Goal: Task Accomplishment & Management: Complete application form

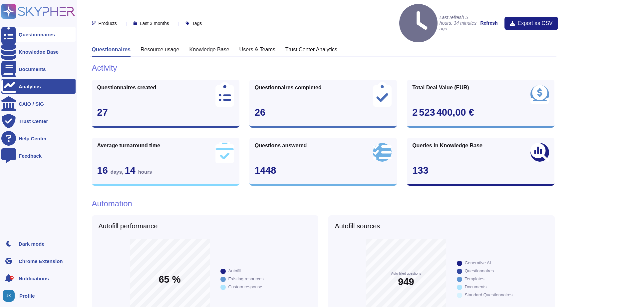
click at [34, 37] on div "Questionnaires" at bounding box center [37, 34] width 36 height 5
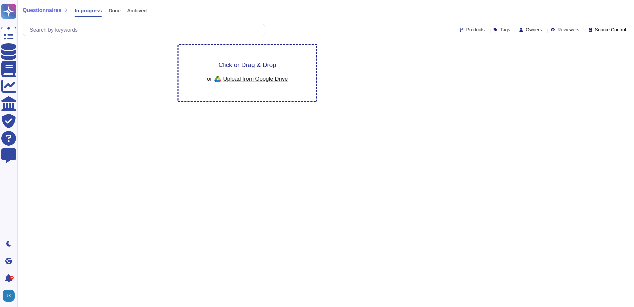
click at [240, 65] on span "Click or Drag & Drop" at bounding box center [248, 65] width 58 height 6
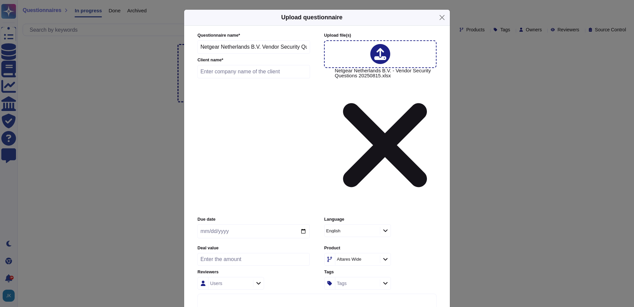
click at [238, 78] on input "text" at bounding box center [254, 71] width 113 height 13
type input "Netgear Netherlands BV"
click at [271, 224] on input "date" at bounding box center [254, 231] width 112 height 14
click at [301, 224] on input "date" at bounding box center [254, 231] width 112 height 14
type input "[DATE]"
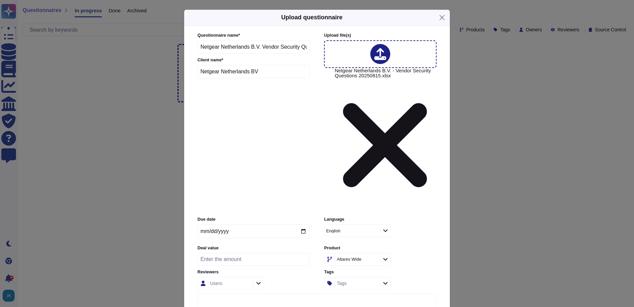
click at [257, 253] on input "number" at bounding box center [254, 259] width 112 height 13
type input "80"
click at [257, 280] on icon at bounding box center [258, 283] width 5 height 6
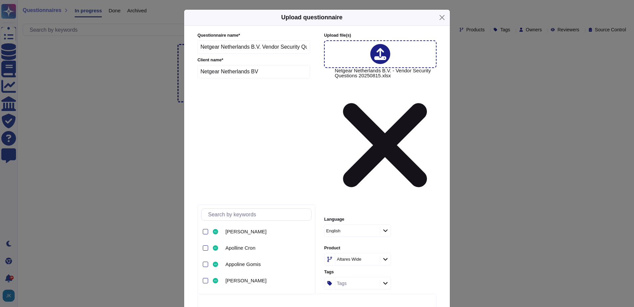
click at [234, 277] on div "Users" at bounding box center [230, 283] width 43 height 12
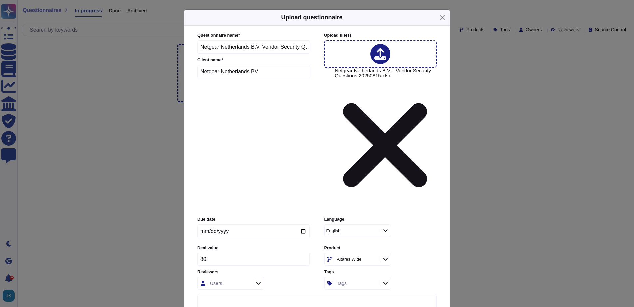
click at [227, 277] on div "Users" at bounding box center [230, 283] width 43 height 12
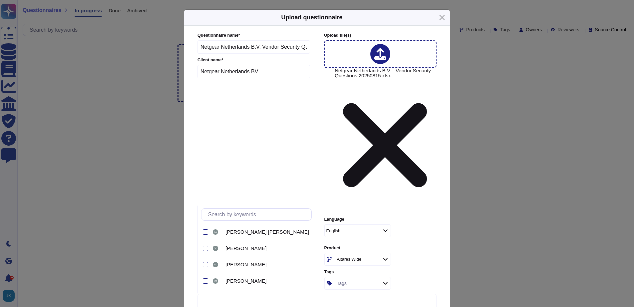
scroll to position [366, 0]
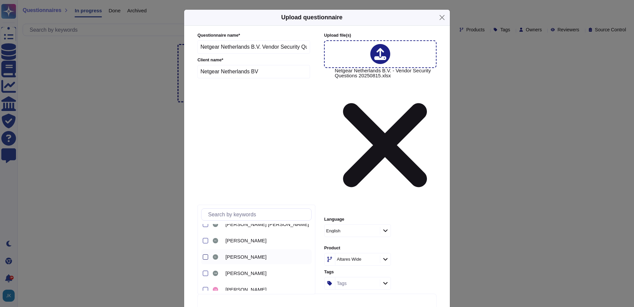
click at [207, 257] on div at bounding box center [205, 256] width 5 height 5
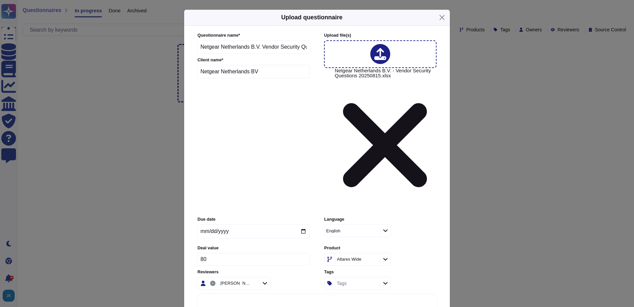
click at [385, 256] on icon at bounding box center [385, 259] width 5 height 6
type input "dire"
click at [348, 212] on span "D&B Direct +" at bounding box center [347, 210] width 29 height 6
click at [387, 280] on icon at bounding box center [385, 283] width 5 height 6
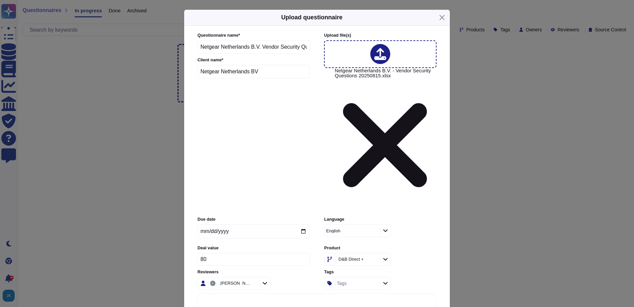
click at [424, 270] on label "Tags" at bounding box center [380, 272] width 112 height 4
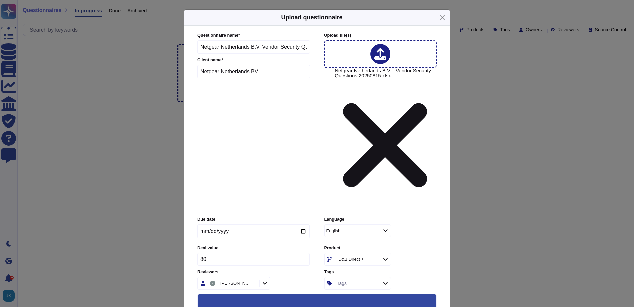
click at [261, 253] on input "80" at bounding box center [254, 259] width 112 height 13
type input "80000"
click at [0, 0] on input "Keep existing answers from the file" at bounding box center [0, 0] width 0 height 0
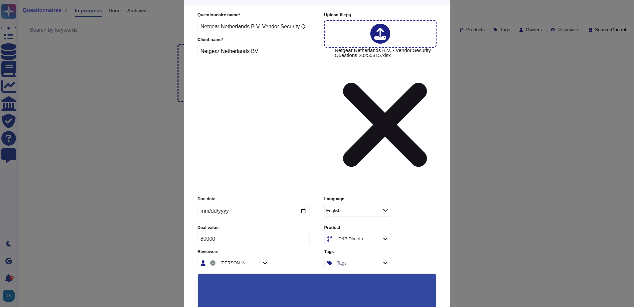
scroll to position [32, 0]
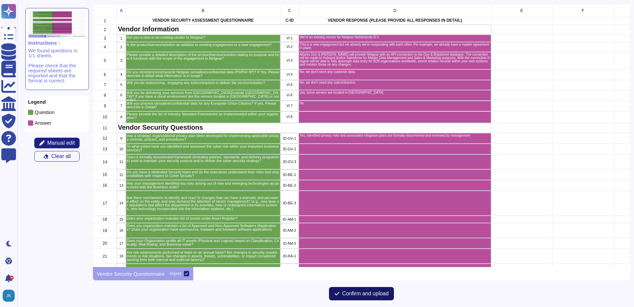
click at [363, 292] on span "Confirm and upload" at bounding box center [365, 293] width 47 height 5
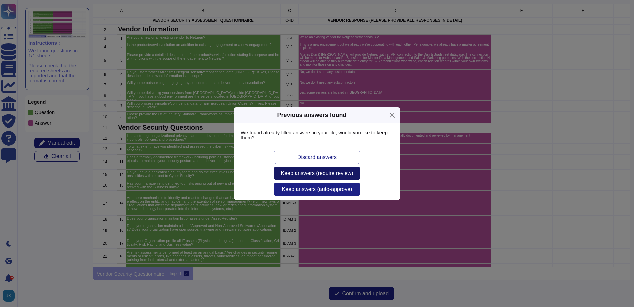
click at [331, 175] on span "Keep answers (require review)" at bounding box center [317, 173] width 72 height 5
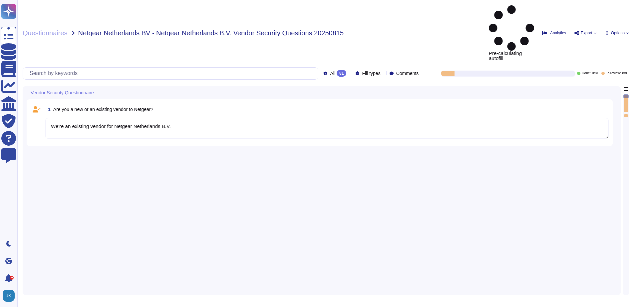
type textarea "We're an existing vendor for Netgear Netherlands B.V."
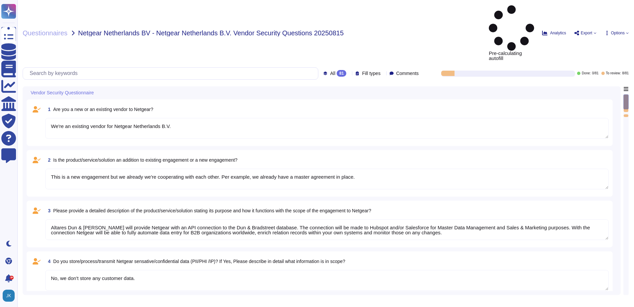
type textarea "This is a new engagement but we already we're cooperating with each other. Per …"
type textarea "Altares Dun & [PERSON_NAME] will provide Netgear with an API connection to the …"
type textarea "No, we don't store any customer data."
type textarea "No, we don't need any subcontractors."
type textarea "yes, some servers are located in [GEOGRAPHIC_DATA]"
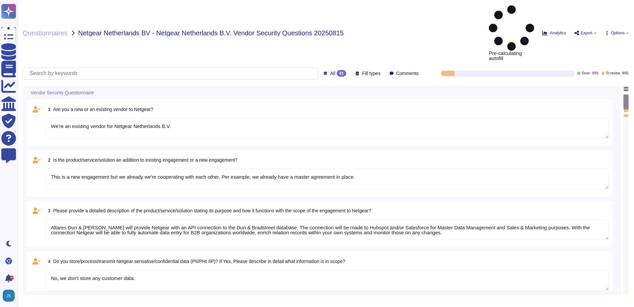
type textarea "No"
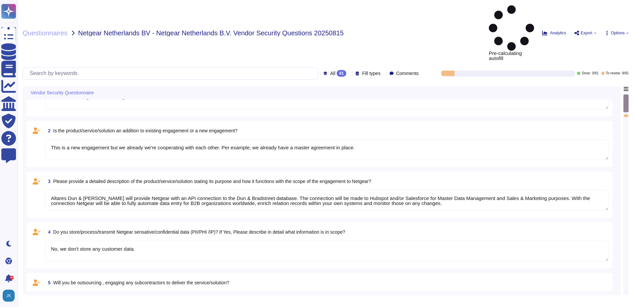
type textarea "Yes, identified privacy risks and associated mitigation plans are formally docu…"
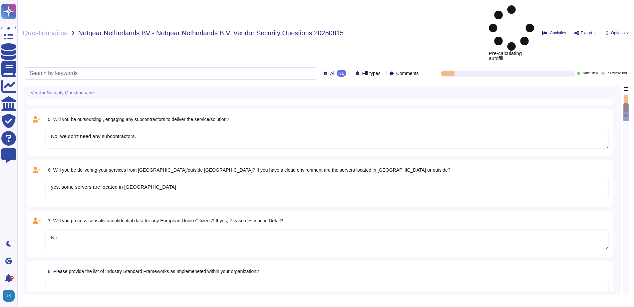
scroll to position [200, 0]
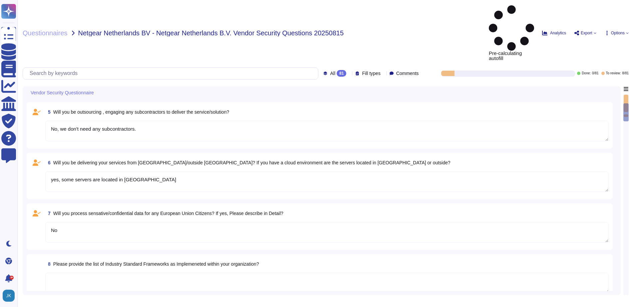
click at [146, 273] on textarea at bounding box center [327, 283] width 564 height 21
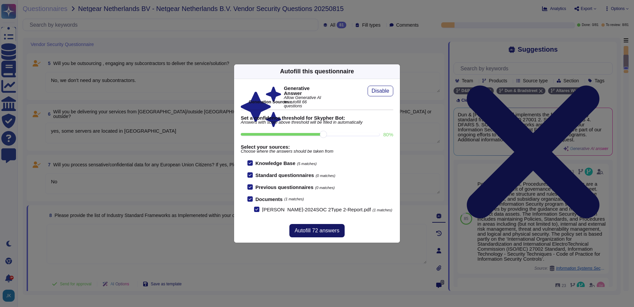
click at [318, 230] on span "Autofill 72 answers" at bounding box center [317, 230] width 45 height 5
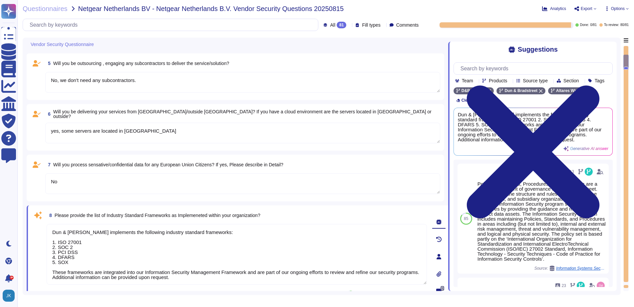
type textarea "Dun & [PERSON_NAME] implements the following industry standard frameworks: 1. I…"
type textarea "D&B employs a comprehensive risk assessment process to identify and assess cybe…"
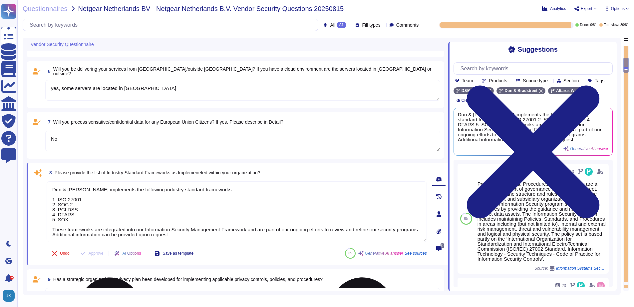
scroll to position [267, 0]
type textarea "Yes, D&B has a formally documented framework that includes policies, standards,…"
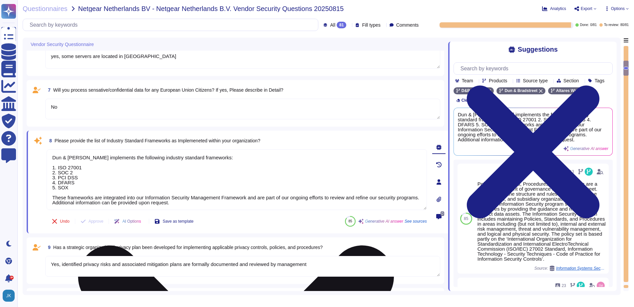
scroll to position [1, 0]
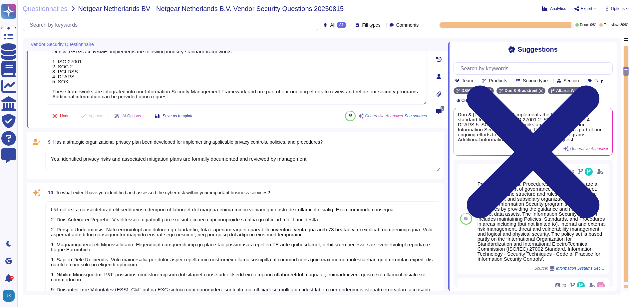
type textarea "Yes, Dun & [PERSON_NAME] has a dedicated Information Security team, which inclu…"
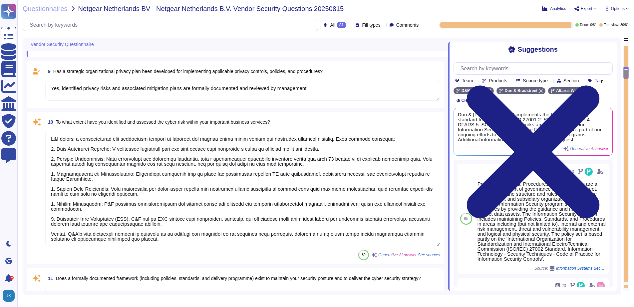
type textarea "Management assesses risks that inherently arise from the expansion of the busin…"
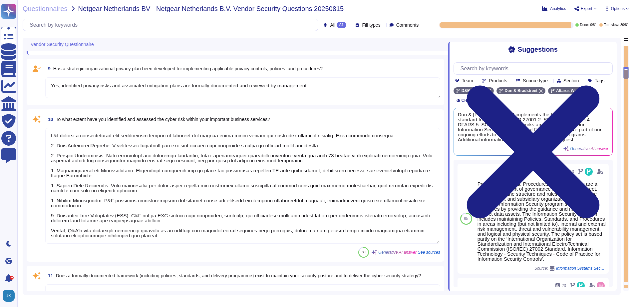
drag, startPoint x: 627, startPoint y: 72, endPoint x: 628, endPoint y: 77, distance: 5.5
click at [628, 77] on div at bounding box center [626, 73] width 5 height 12
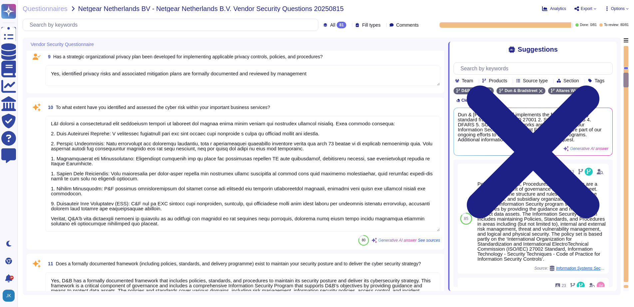
type textarea "Yes, there are mechanisms in place to identify and react to changes that can ha…"
type textarea "Yes, our organization maintains an IT asset inventory list that includes hardwa…"
type textarea "Yes, our organization maintains a list of approved and non-approved software/ap…"
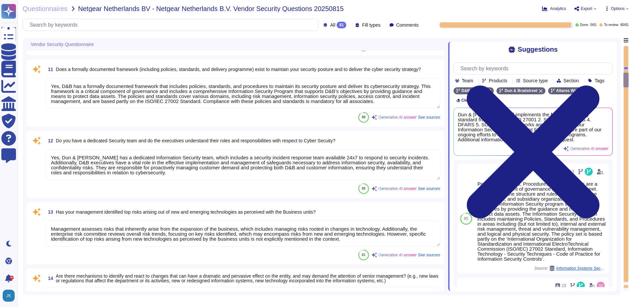
scroll to position [628, 0]
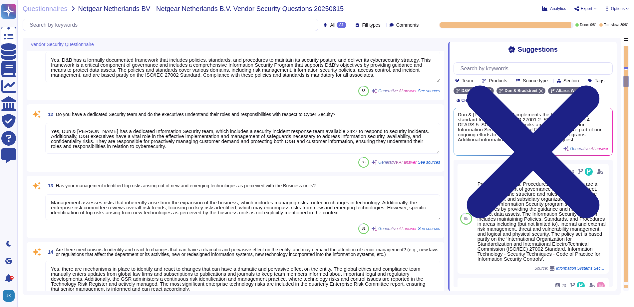
type textarea "Yes, our organization profiles IT assets, including both physical and logical a…"
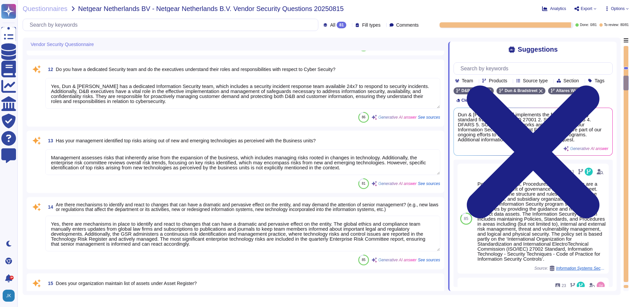
scroll to position [1, 0]
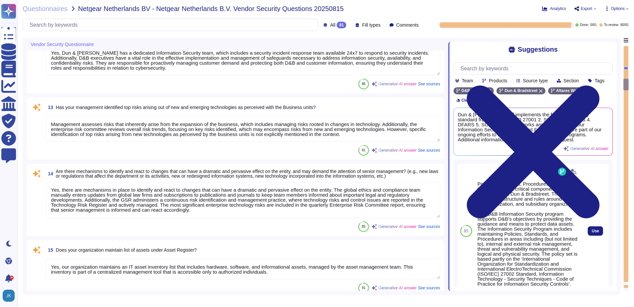
type textarea "Yes, risk assessments are performed at least on an annual basis. Changes in sec…"
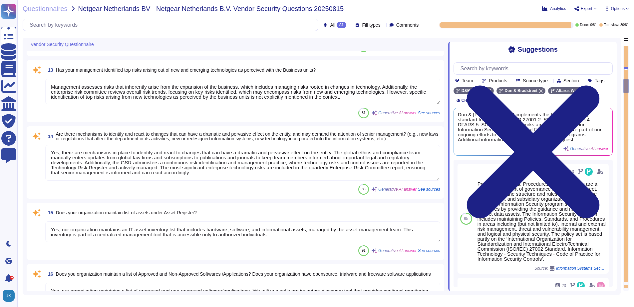
type textarea "Yes, D&B has a vulnerability management process that identifies and patches inf…"
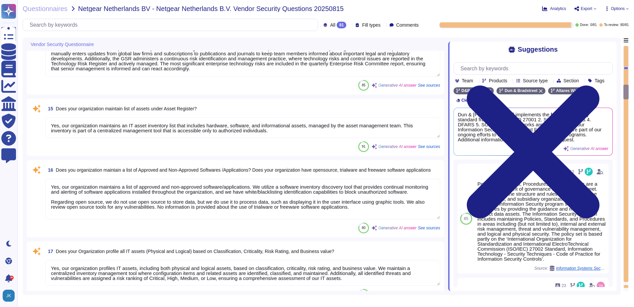
type textarea "Yes, we conduct regular vulnerability assessments, including vulnerability scan…"
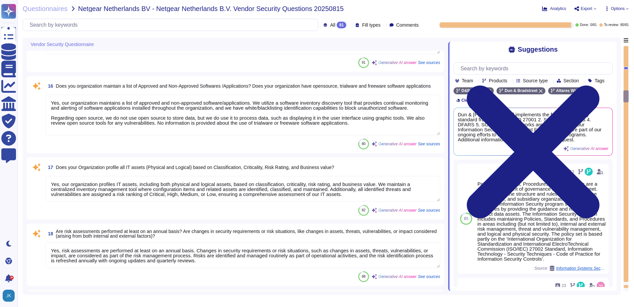
type textarea "Yes, D&B can detect the wireless rouge APs. The wireless controller sends an al…"
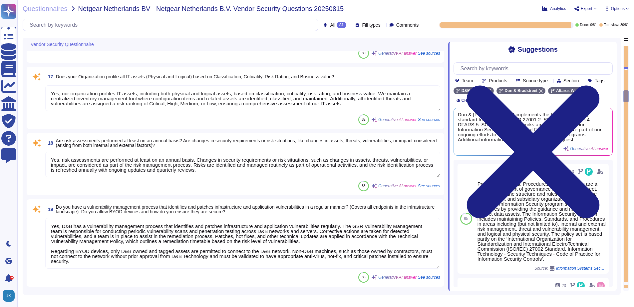
type textarea "Yes, our Security team performs penetration testing for applications and infras…"
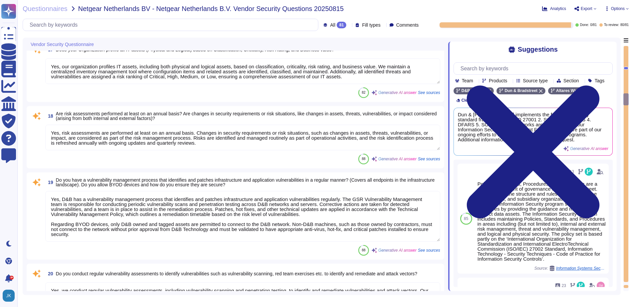
scroll to position [1061, 0]
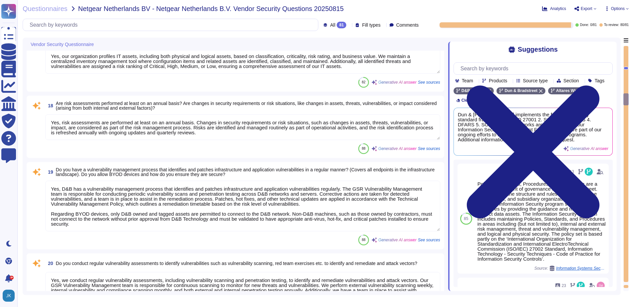
type textarea "Yes, D&B has a documented Vulnerability Management process that consists of thr…"
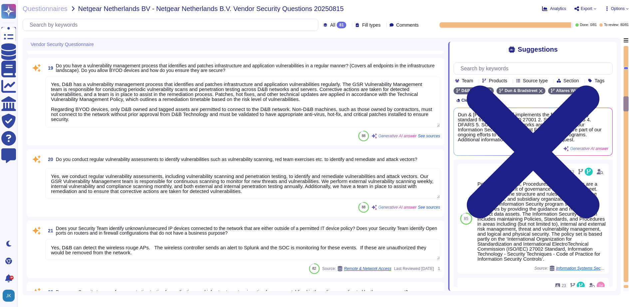
type textarea "Yes, the Application Security team liaises with the development team to track t…"
type textarea "Yes, hardware and software vulnerabilities are proactively identified and docum…"
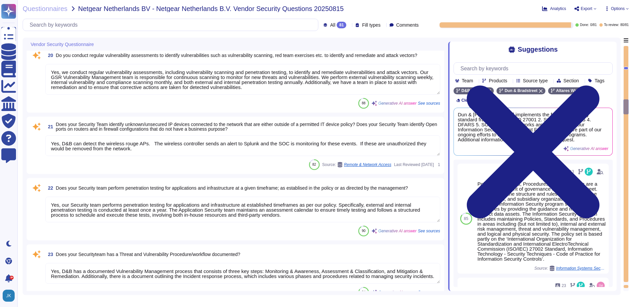
type textarea "Lore ipsumd, sitametco adi elitseddoei te incid ut laboreet dol magnaal enimadm…"
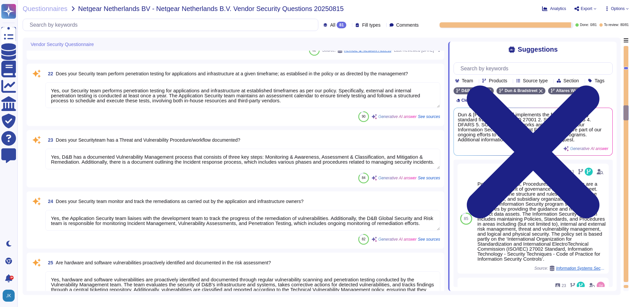
type textarea "As set forth in D&B’s Global Information Security Policies, access is granted o…"
type textarea "Yes, management provisions the authorization and restrictions for user access p…"
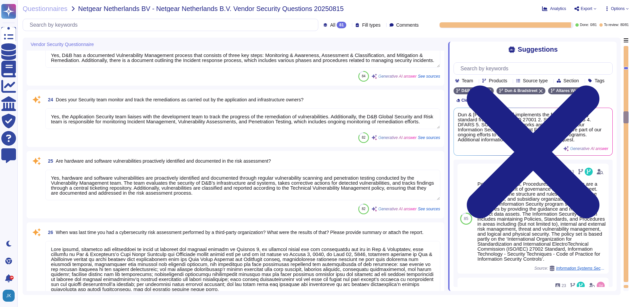
type textarea "Yes, all data, regardless of classification, stored on removable media such as …"
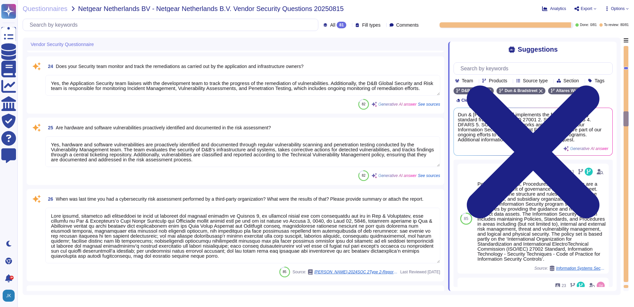
scroll to position [1, 0]
drag, startPoint x: 626, startPoint y: 117, endPoint x: 631, endPoint y: 80, distance: 37.6
click at [631, 80] on div "Questionnaires Netgear Netherlands BV - Netgear Netherlands B.V. Vendor Securit…" at bounding box center [325, 153] width 617 height 307
drag, startPoint x: 627, startPoint y: 67, endPoint x: 630, endPoint y: 47, distance: 19.5
click at [630, 47] on div "Questionnaires Netgear Netherlands BV - Netgear Netherlands B.V. Vendor Securit…" at bounding box center [325, 153] width 617 height 307
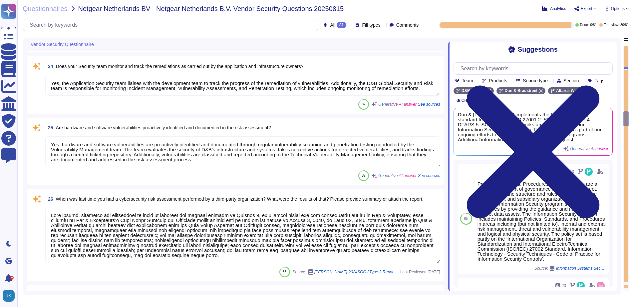
click at [624, 94] on div at bounding box center [626, 168] width 5 height 245
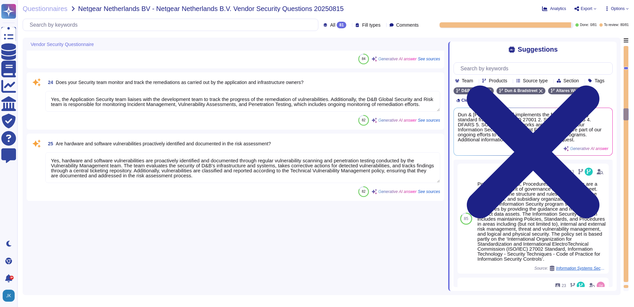
type textarea "Yes, our organization profiles IT assets, including both physical and logical a…"
type textarea "Yes, risk assessments are performed at least on an annual basis. Changes in sec…"
type textarea "Yes, D&B has a vulnerability management process that identifies and patches inf…"
type textarea "Yes, we conduct regular vulnerability assessments, including vulnerability scan…"
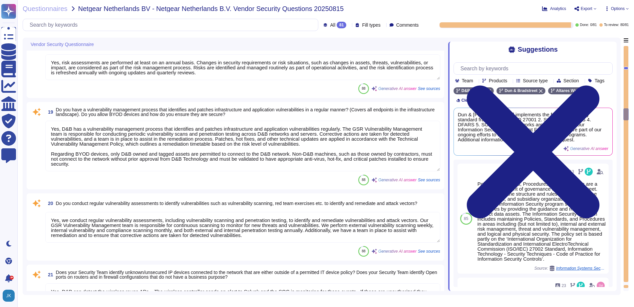
click at [626, 95] on div at bounding box center [626, 164] width 5 height 236
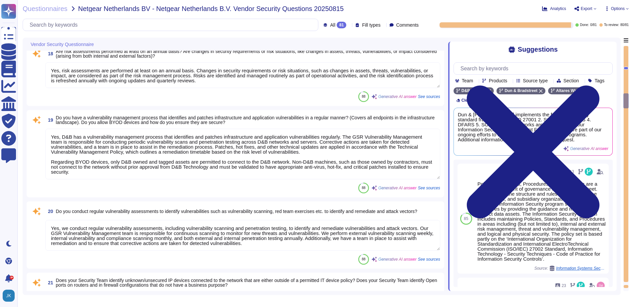
type textarea "Yes, our organization maintains an IT asset inventory list that includes hardwa…"
type textarea "Yes, our organization maintains a list of approved and non-approved software/ap…"
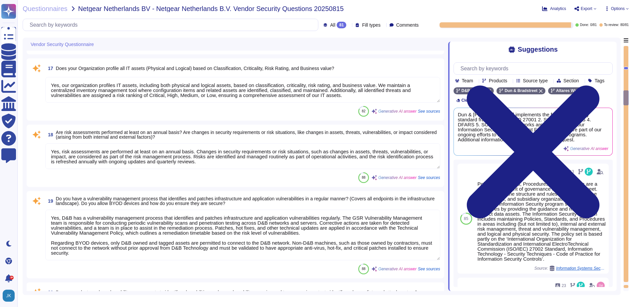
scroll to position [1032, 0]
drag, startPoint x: 626, startPoint y: 97, endPoint x: 631, endPoint y: 63, distance: 33.7
click at [631, 63] on div "Questionnaires Netgear Netherlands BV - Netgear Netherlands B.V. Vendor Securit…" at bounding box center [325, 153] width 617 height 307
click at [626, 77] on div at bounding box center [626, 164] width 5 height 236
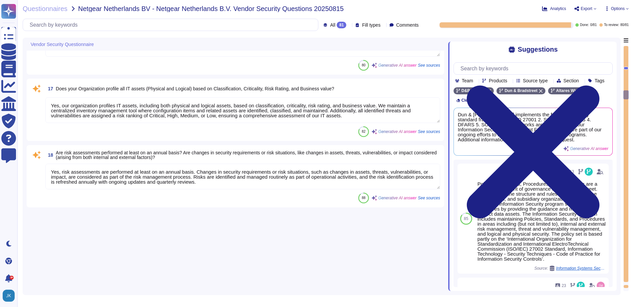
type textarea "D&B employs a comprehensive risk assessment process to identify and assess cybe…"
type textarea "Yes, D&B has a formally documented framework that includes policies, standards,…"
type textarea "Yes, Dun & [PERSON_NAME] has a dedicated Information Security team, which inclu…"
type textarea "Management assesses risks that inherently arise from the expansion of the busin…"
type textarea "Yes, there are mechanisms in place to identify and react to changes that can ha…"
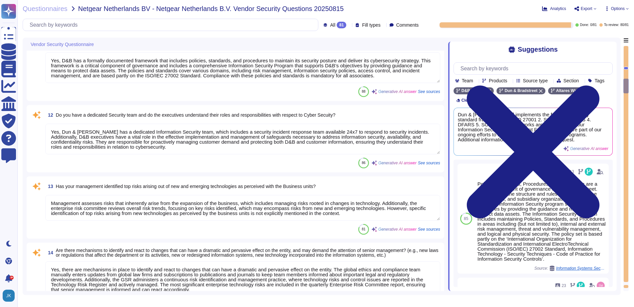
click at [626, 77] on div at bounding box center [626, 164] width 5 height 236
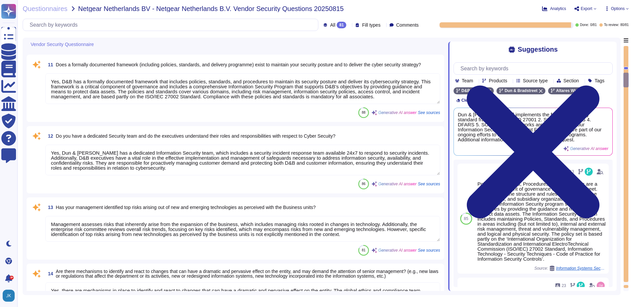
click at [626, 77] on div at bounding box center [626, 80] width 5 height 15
click at [626, 75] on div at bounding box center [626, 80] width 5 height 15
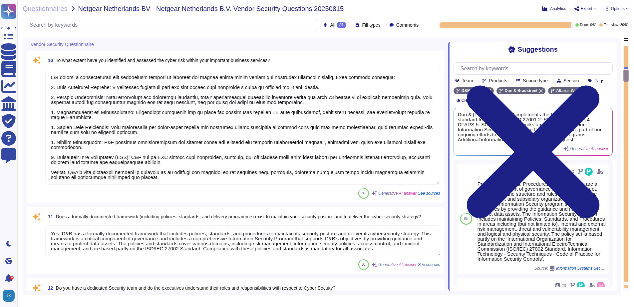
type textarea "Dun & [PERSON_NAME] implements the following industry standard frameworks: 1. I…"
type textarea "Yes, identified privacy risks and associated mitigation plans are formally docu…"
click at [626, 68] on div at bounding box center [626, 68] width 5 height 3
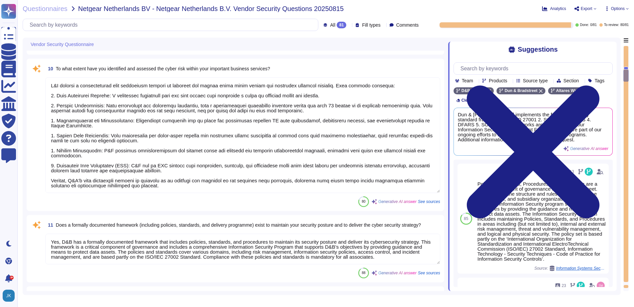
click at [626, 68] on div at bounding box center [626, 68] width 5 height 3
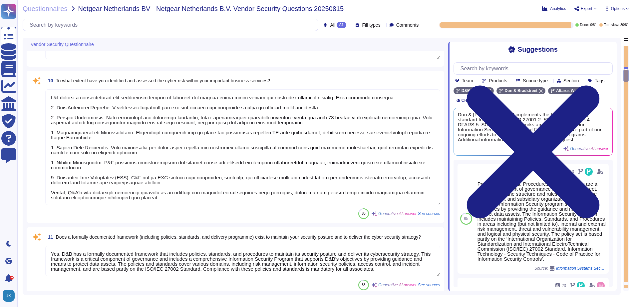
type textarea "No, we don't need any subcontractors."
type textarea "yes, some servers are located in [GEOGRAPHIC_DATA]"
type textarea "No"
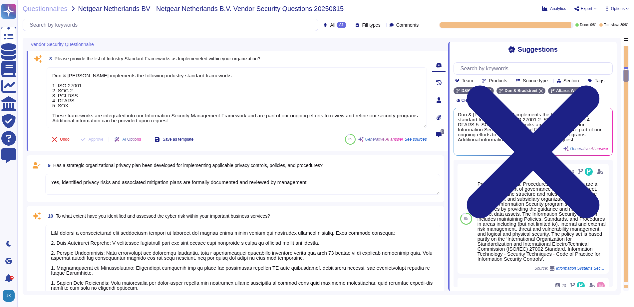
click at [626, 68] on div at bounding box center [626, 68] width 5 height 3
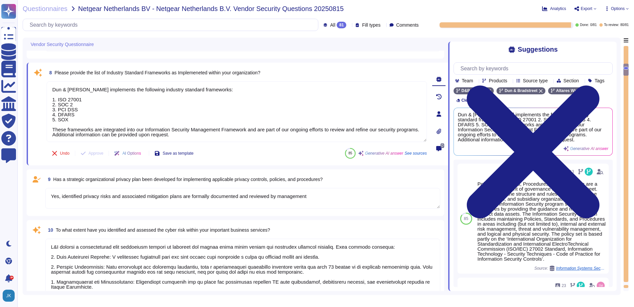
click at [626, 68] on div at bounding box center [626, 68] width 5 height 3
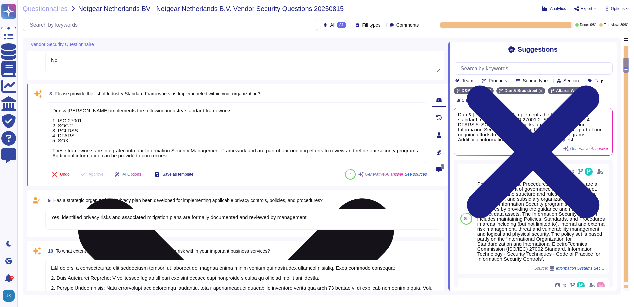
scroll to position [163, 0]
type textarea "We're an existing vendor for Netgear Netherlands B.V."
type textarea "This is a new engagement but we already we're cooperating with each other. Per …"
type textarea "Altares Dun & [PERSON_NAME] will provide Netgear with an API connection to the …"
type textarea "No, we don't store any customer data."
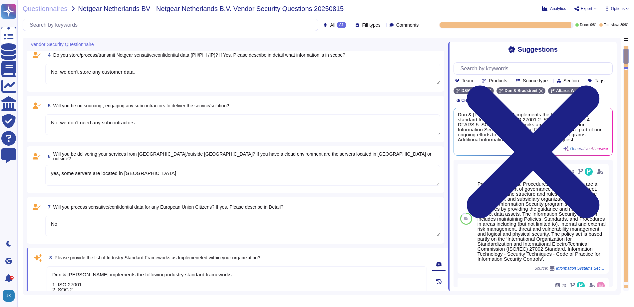
scroll to position [0, 0]
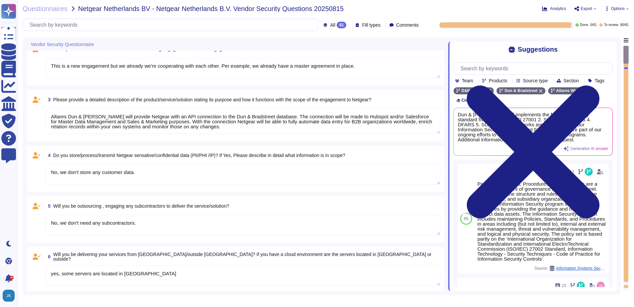
type textarea "Yes, identified privacy risks and associated mitigation plans are formally docu…"
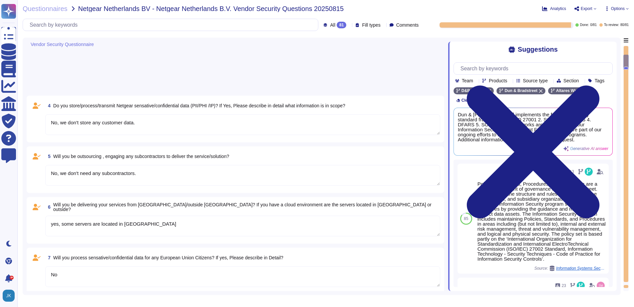
scroll to position [321, 0]
type textarea "D&B employs a comprehensive risk assessment process to identify and assess cybe…"
type textarea "Yes, D&B has a formally documented framework that includes policies, standards,…"
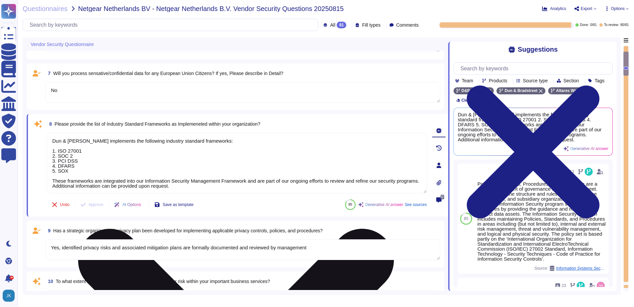
type textarea "Altares Dun & [PERSON_NAME] will provide Netgear with an API connection to the …"
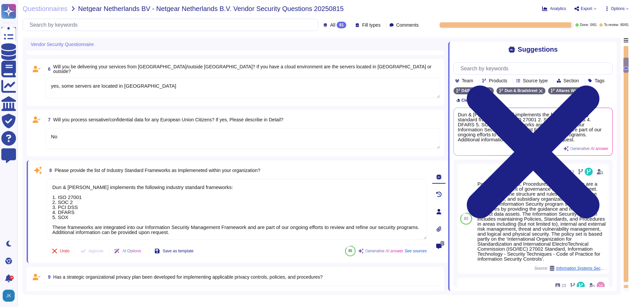
scroll to position [222, 0]
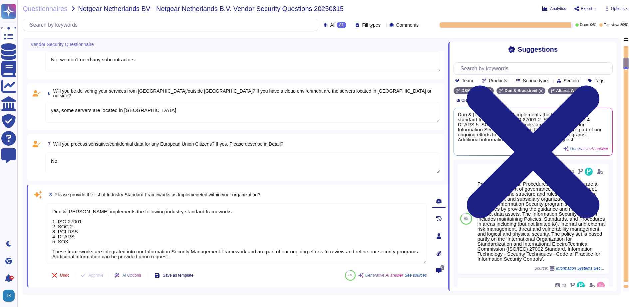
type textarea "This is a new engagement but we already we're cooperating with each other. Per …"
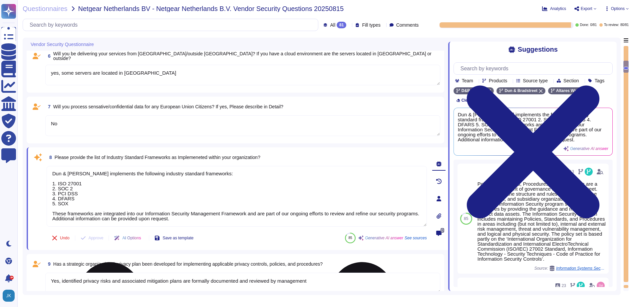
scroll to position [288, 0]
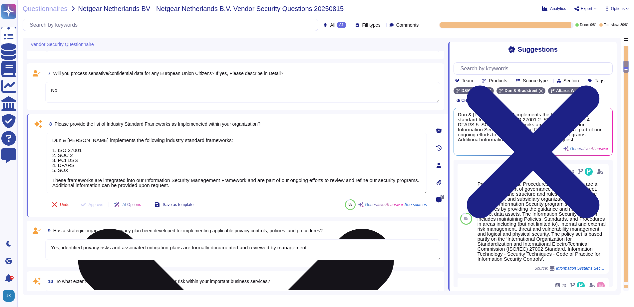
type textarea "Yes, D&B has a formally documented framework that includes policies, standards,…"
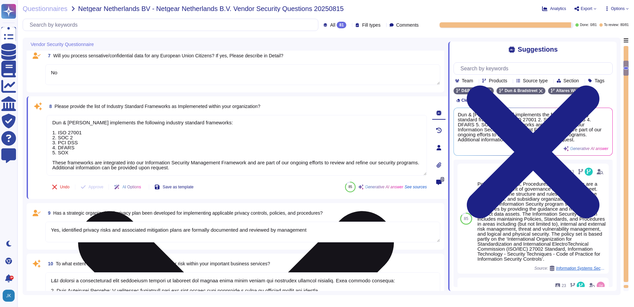
scroll to position [321, 0]
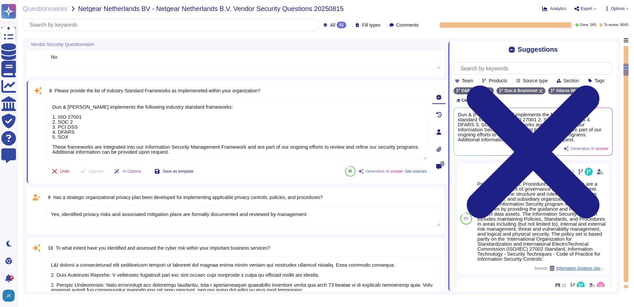
click at [416, 171] on span "See sources" at bounding box center [416, 171] width 22 height 4
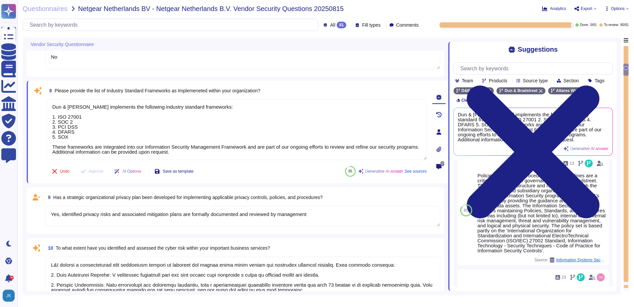
scroll to position [0, 0]
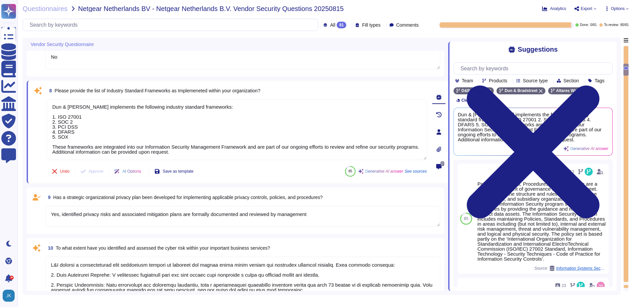
click at [144, 172] on icon at bounding box center [144, 172] width 0 height 0
click at [440, 131] on icon at bounding box center [439, 131] width 5 height 5
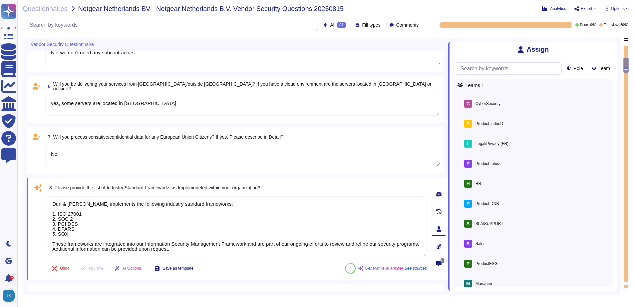
type textarea "This is a new engagement but we already we're cooperating with each other. Per …"
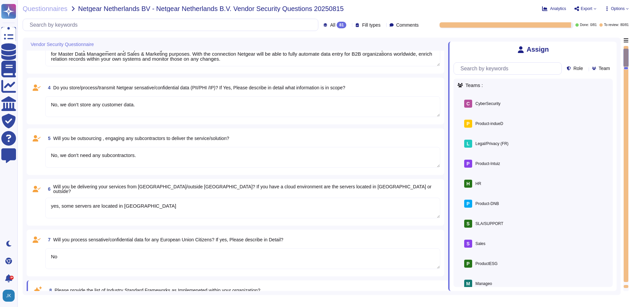
type textarea "We're an existing vendor for Netgear Netherlands B.V."
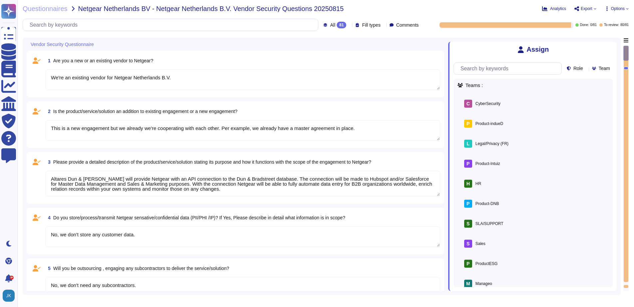
click at [98, 45] on icon at bounding box center [98, 45] width 0 height 0
click at [59, 9] on span "Questionnaires" at bounding box center [45, 8] width 45 height 7
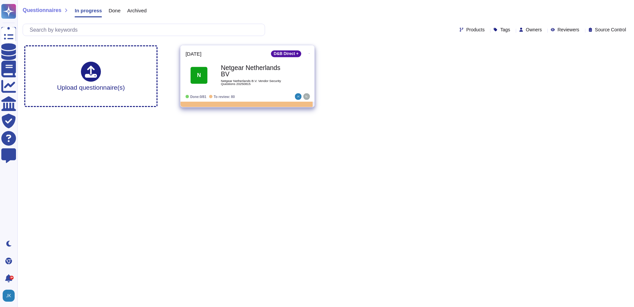
click at [309, 53] on icon at bounding box center [309, 54] width 1 height 2
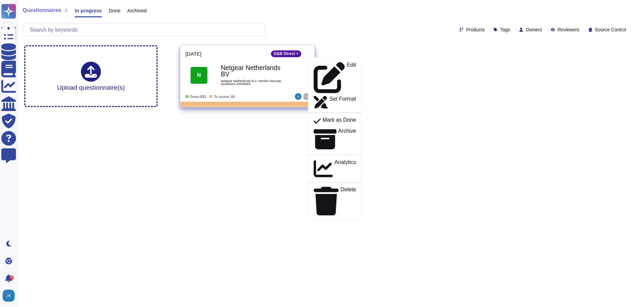
click at [228, 96] on span "To review: 80" at bounding box center [224, 97] width 21 height 4
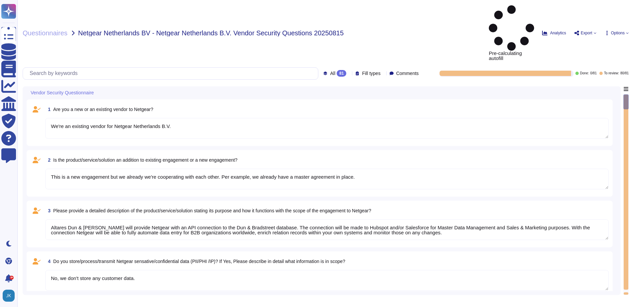
type textarea "We're an existing vendor for Netgear Netherlands B.V."
type textarea "This is a new engagement but we already we're cooperating with each other. Per …"
type textarea "Altares Dun & [PERSON_NAME] will provide Netgear with an API connection to the …"
type textarea "No, we don't store any customer data."
type textarea "No, we don't need any subcontractors."
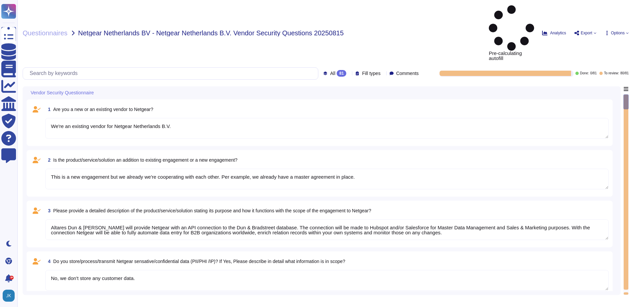
type textarea "yes, some servers are located in [GEOGRAPHIC_DATA]"
type textarea "No"
type textarea "Dun & [PERSON_NAME] implements the following industry standard frameworks: 1. I…"
click at [54, 13] on div "Questionnaires Netgear Netherlands BV - Netgear Netherlands B.V. Vendor Securit…" at bounding box center [325, 153] width 617 height 307
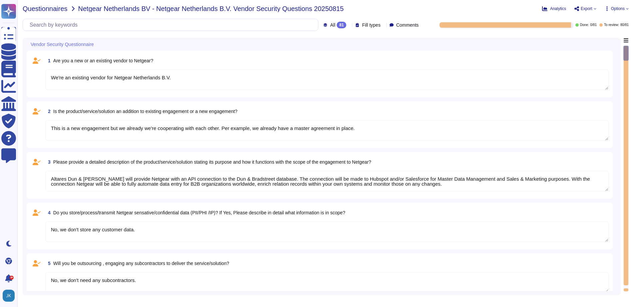
click at [62, 8] on span "Questionnaires" at bounding box center [45, 8] width 45 height 7
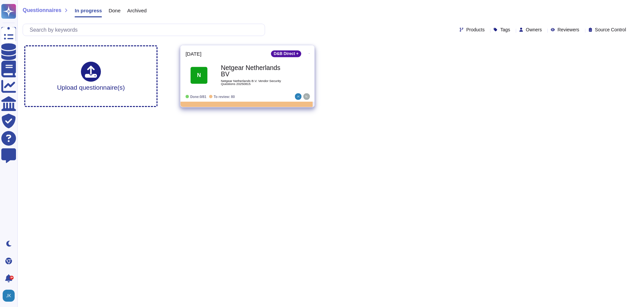
click at [309, 53] on icon at bounding box center [309, 54] width 1 height 2
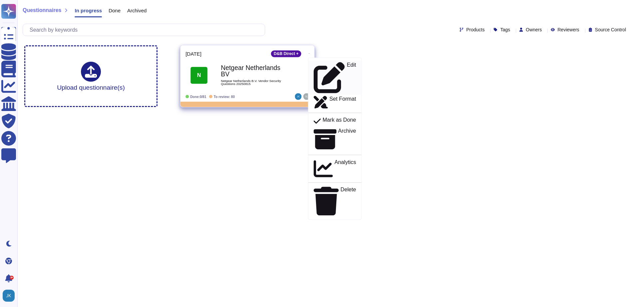
click at [347, 63] on p "Edit" at bounding box center [351, 77] width 9 height 31
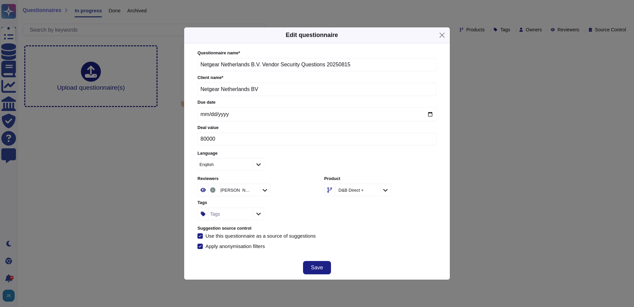
click at [267, 191] on icon at bounding box center [265, 190] width 5 height 6
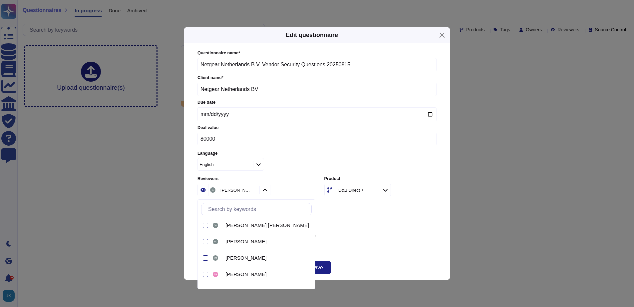
scroll to position [438, 0]
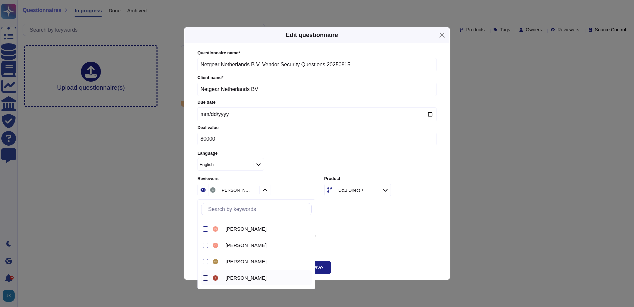
click at [205, 278] on div at bounding box center [205, 277] width 5 height 5
click at [206, 245] on div at bounding box center [205, 245] width 5 height 5
click at [318, 268] on span "Save" at bounding box center [317, 267] width 12 height 5
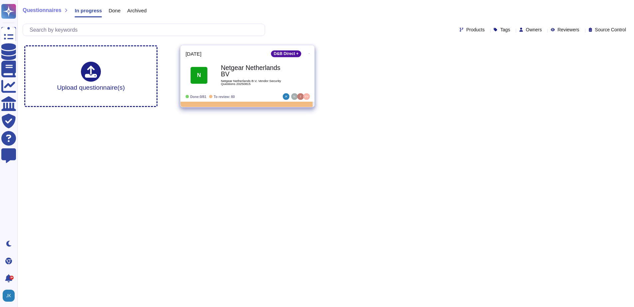
click at [260, 90] on div "N Netgear Netherlands BV Netgear Netherlands B.V. Vendor Security Questions 202…" at bounding box center [248, 75] width 124 height 34
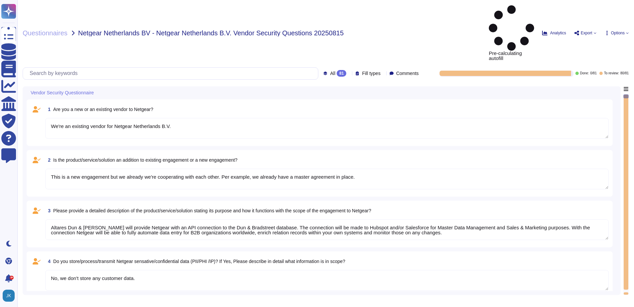
type textarea "We're an existing vendor for Netgear Netherlands B.V."
type textarea "This is a new engagement but we already we're cooperating with each other. Per …"
type textarea "Altares Dun & [PERSON_NAME] will provide Netgear with an API connection to the …"
type textarea "No, we don't store any customer data."
type textarea "No, we don't need any subcontractors."
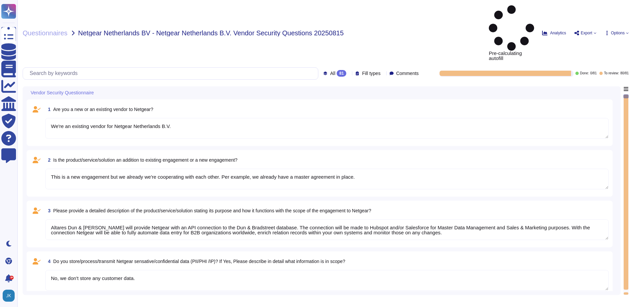
type textarea "yes, some servers are located in [GEOGRAPHIC_DATA]"
type textarea "No"
type textarea "Dun & [PERSON_NAME] implements the following industry standard frameworks: 1. I…"
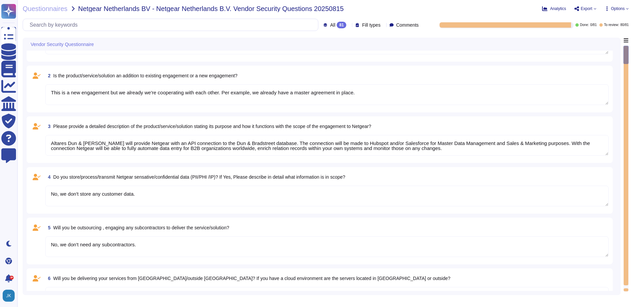
type textarea "Yes, identified privacy risks and associated mitigation plans are formally docu…"
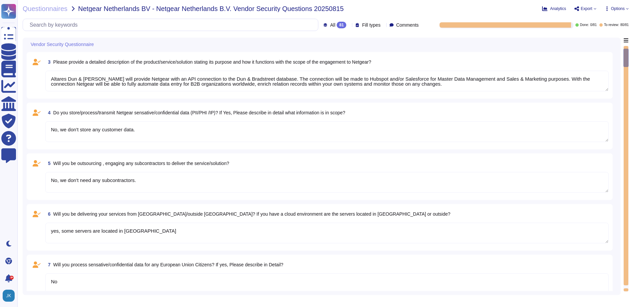
type textarea "D&B employs a comprehensive risk assessment process to identify and assess cybe…"
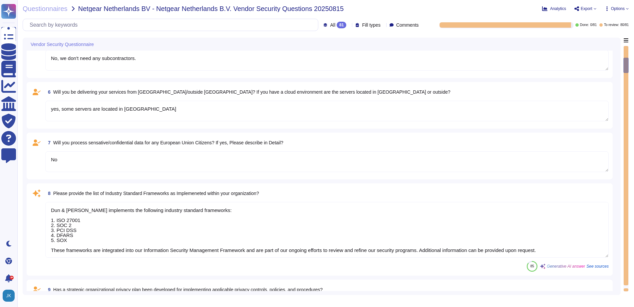
type textarea "Yes, D&B has a formally documented framework that includes policies, standards,…"
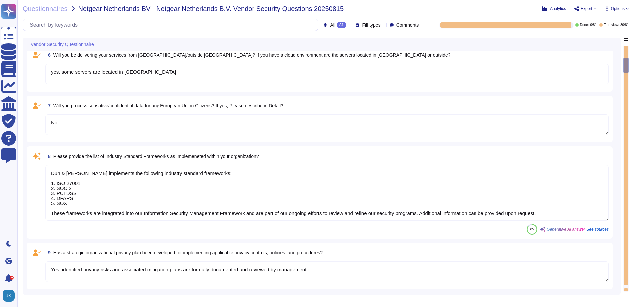
scroll to position [267, 0]
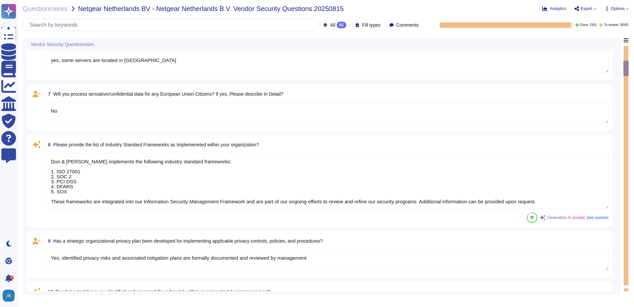
click at [305, 179] on textarea "Dun & [PERSON_NAME] implements the following industry standard frameworks: 1. I…" at bounding box center [327, 181] width 564 height 56
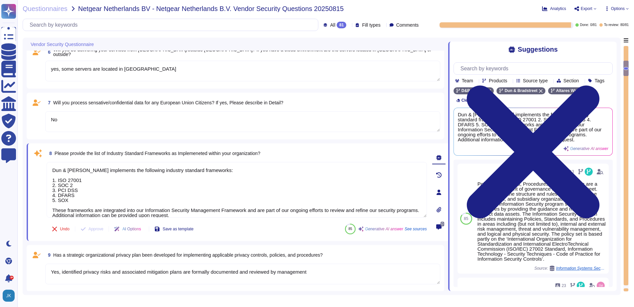
scroll to position [233, 0]
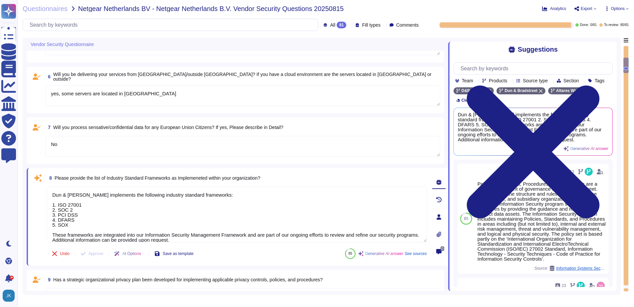
type textarea "This is a new engagement but we already we're cooperating with each other. Per …"
click at [54, 10] on span "Questionnaires" at bounding box center [45, 8] width 45 height 7
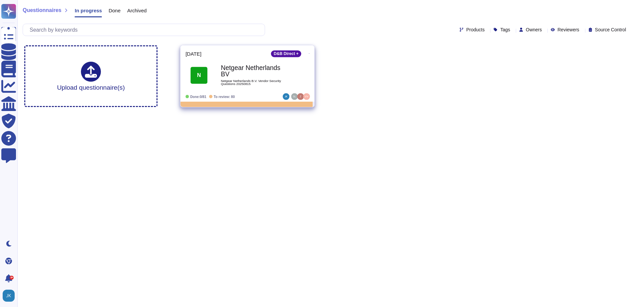
click at [309, 53] on icon at bounding box center [309, 53] width 1 height 0
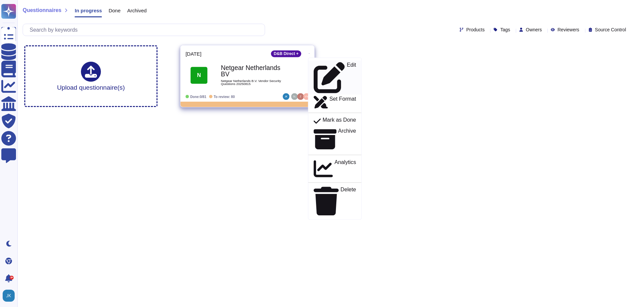
click at [347, 65] on p "Edit" at bounding box center [351, 77] width 9 height 31
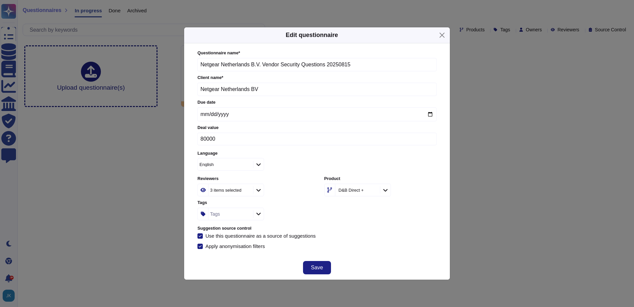
click at [259, 191] on icon at bounding box center [259, 190] width 4 height 3
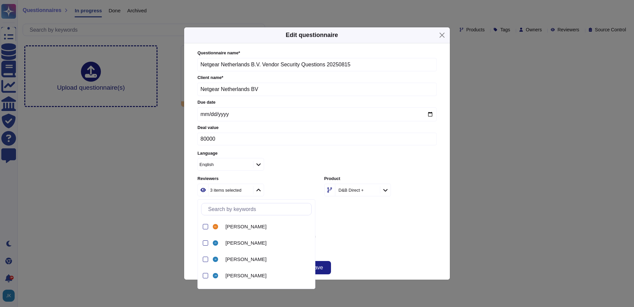
scroll to position [232, 0]
click at [205, 255] on div at bounding box center [205, 255] width 5 height 5
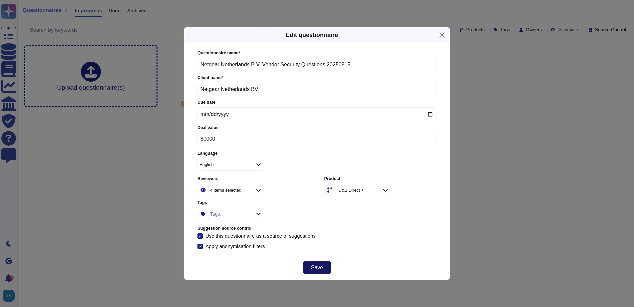
click at [315, 268] on span "Save" at bounding box center [317, 267] width 12 height 5
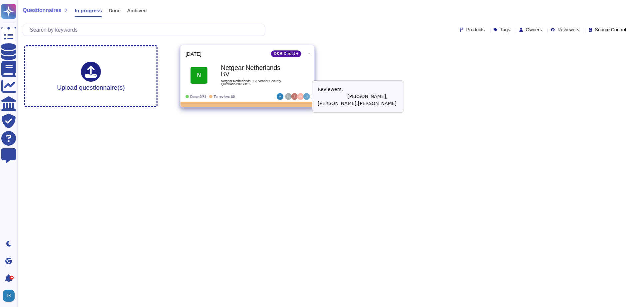
click at [293, 97] on img at bounding box center [294, 96] width 7 height 7
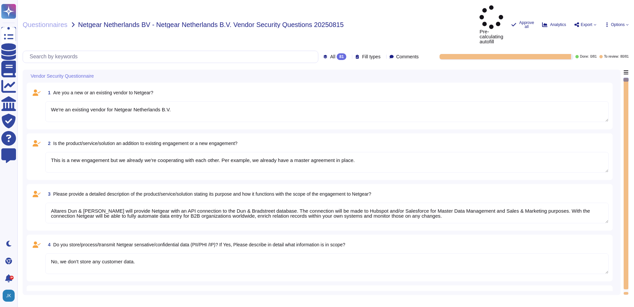
type textarea "We're an existing vendor for Netgear Netherlands B.V."
type textarea "This is a new engagement but we already we're cooperating with each other. Per …"
type textarea "Altares Dun & [PERSON_NAME] will provide Netgear with an API connection to the …"
type textarea "No, we don't store any customer data."
type textarea "No, we don't need any subcontractors."
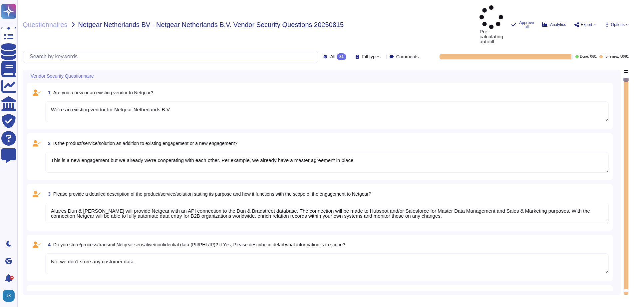
type textarea "yes, some servers are located in [GEOGRAPHIC_DATA]"
type textarea "No"
type textarea "Dun & [PERSON_NAME] implements the following industry standard frameworks: 1. I…"
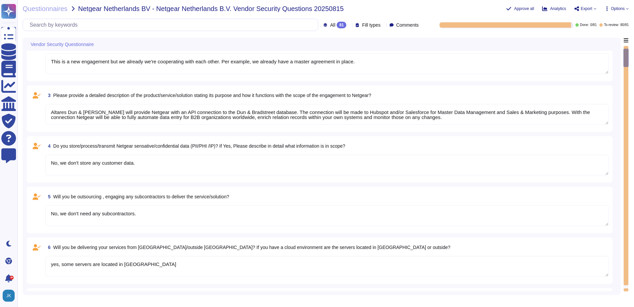
type textarea "Yes, identified privacy risks and associated mitigation plans are formally docu…"
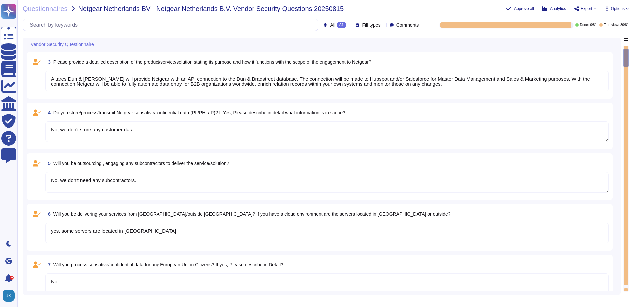
type textarea "D&B employs a comprehensive risk assessment process to identify and assess cybe…"
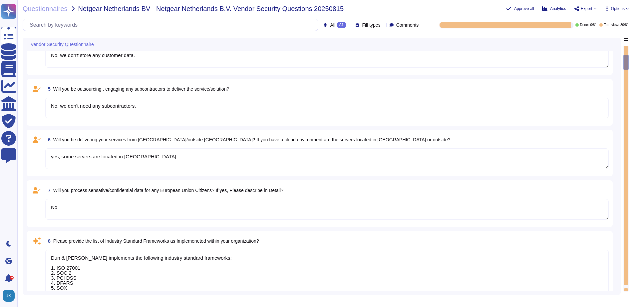
scroll to position [200, 0]
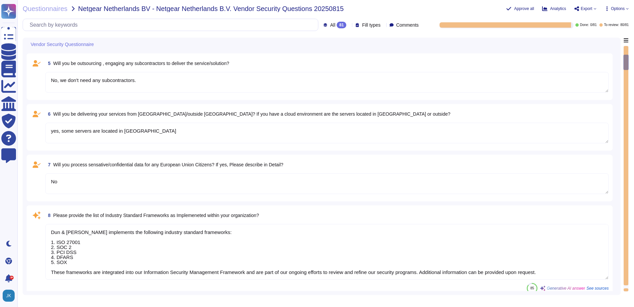
click at [130, 245] on textarea "Dun & [PERSON_NAME] implements the following industry standard frameworks: 1. I…" at bounding box center [327, 252] width 564 height 56
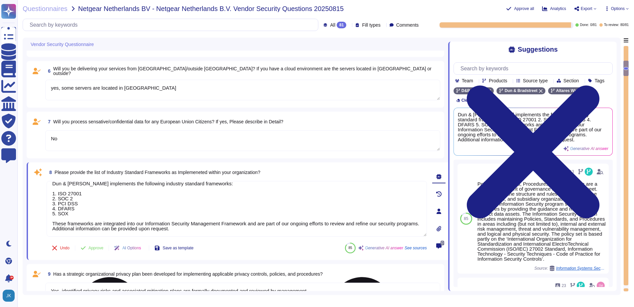
scroll to position [267, 0]
type textarea "Yes, D&B has a formally documented framework that includes policies, standards,…"
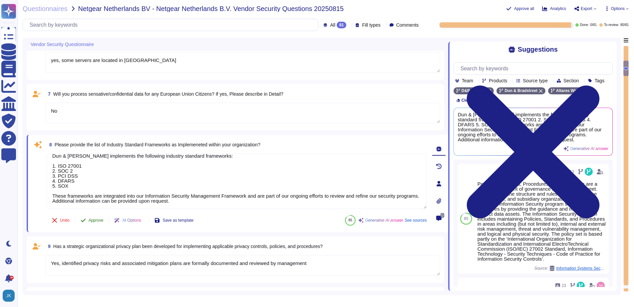
click at [95, 221] on span "Approve" at bounding box center [96, 220] width 15 height 4
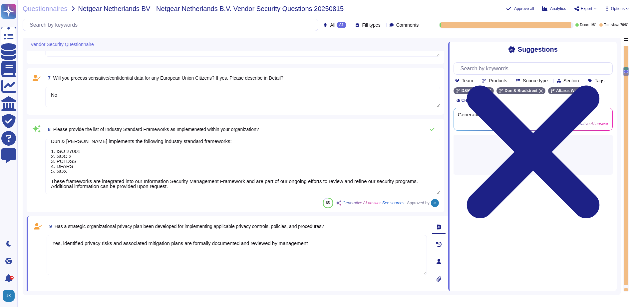
type textarea "Yes, Dun & [PERSON_NAME] has a dedicated Information Security team, which inclu…"
type textarea "Management assesses risks that inherently arise from the expansion of the busin…"
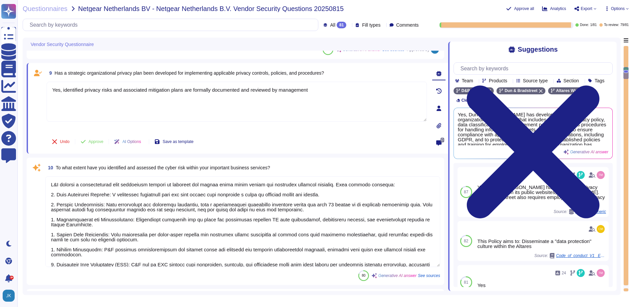
scroll to position [420, 0]
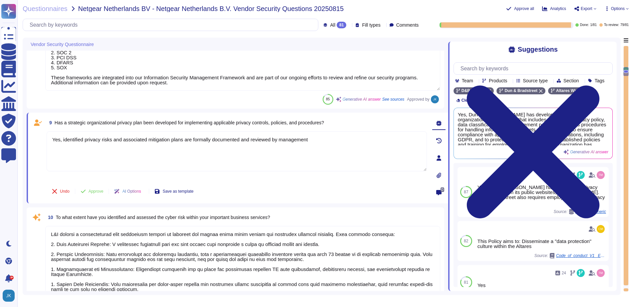
type textarea "No, we don't need any subcontractors."
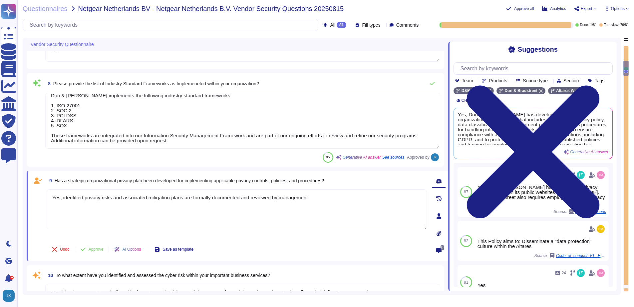
scroll to position [287, 0]
type textarea "No, we don't store any customer data."
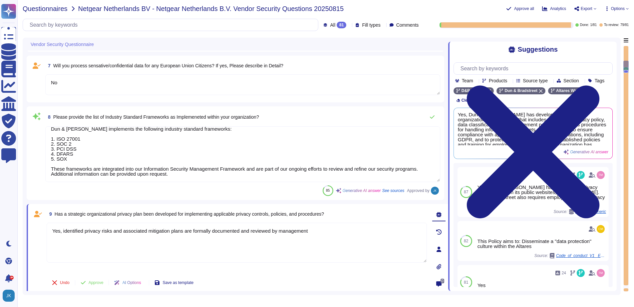
click at [53, 9] on span "Questionnaires" at bounding box center [45, 8] width 45 height 7
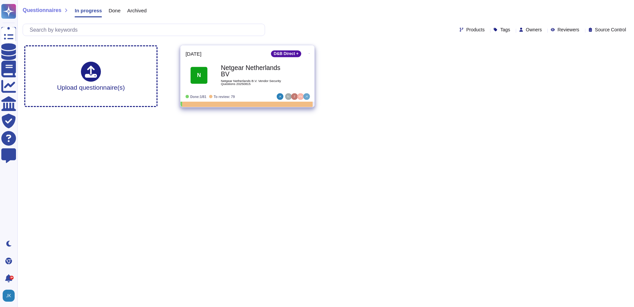
click at [309, 53] on icon at bounding box center [309, 54] width 1 height 2
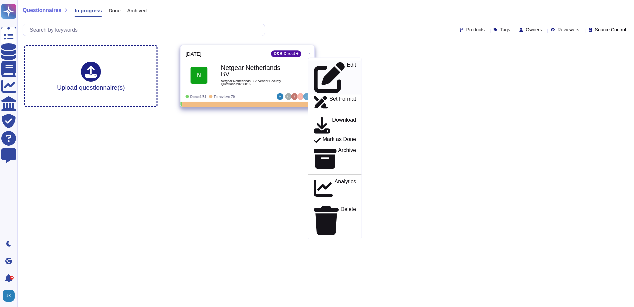
click at [335, 64] on div "Edit" at bounding box center [335, 77] width 42 height 31
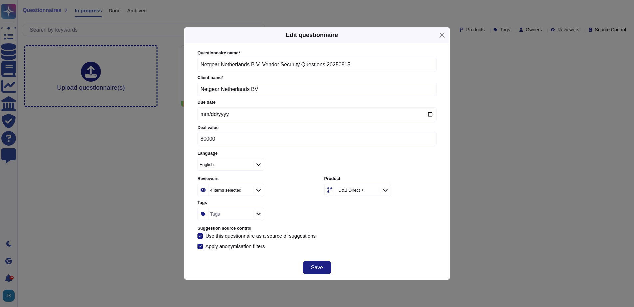
click at [258, 191] on icon at bounding box center [258, 190] width 5 height 6
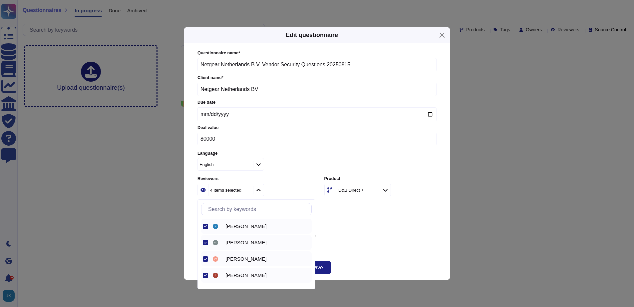
click at [204, 225] on icon at bounding box center [205, 226] width 3 height 3
click at [202, 259] on div at bounding box center [204, 258] width 7 height 15
click at [204, 241] on div at bounding box center [205, 242] width 5 height 5
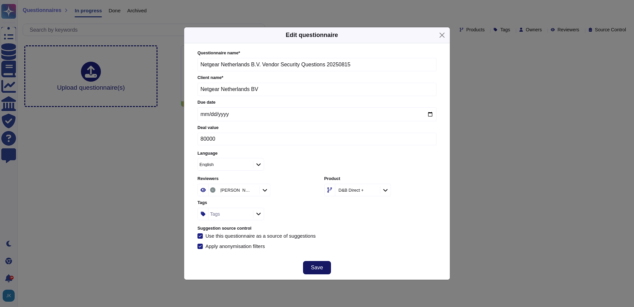
click at [319, 265] on span "Save" at bounding box center [317, 267] width 12 height 5
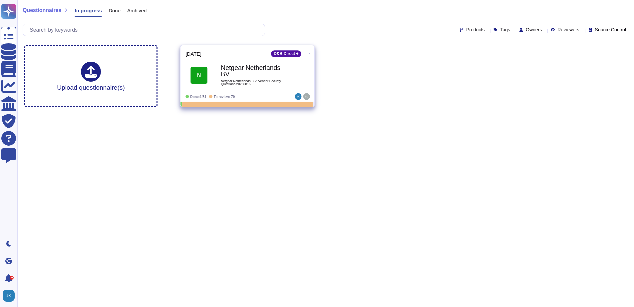
click at [272, 79] on span "Netgear Netherlands B.V. Vendor Security Questions 20250815" at bounding box center [254, 82] width 67 height 6
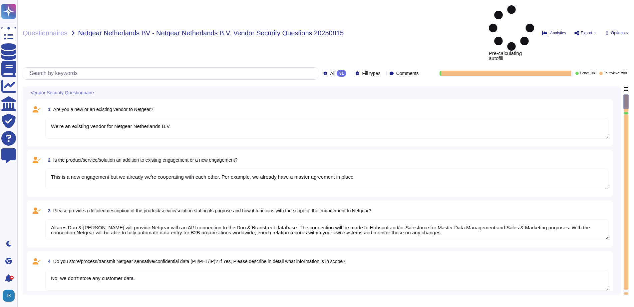
type textarea "We're an existing vendor for Netgear Netherlands B.V."
type textarea "This is a new engagement but we already we're cooperating with each other. Per …"
type textarea "Altares Dun & [PERSON_NAME] will provide Netgear with an API connection to the …"
type textarea "No, we don't store any customer data."
type textarea "No, we don't need any subcontractors."
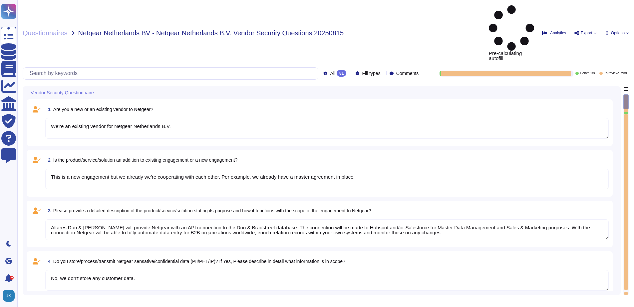
type textarea "yes, some servers are located in [GEOGRAPHIC_DATA]"
type textarea "No"
type textarea "Dun & [PERSON_NAME] implements the following industry standard frameworks: 1. I…"
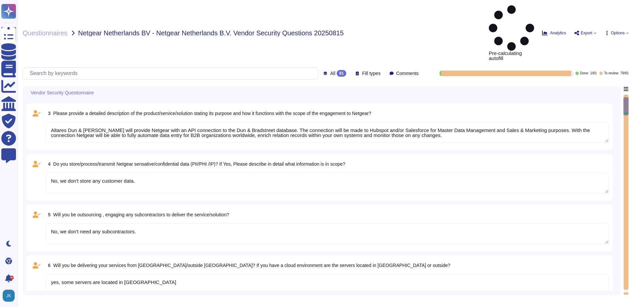
type textarea "Yes, identified privacy risks and associated mitigation plans are formally docu…"
type textarea "D&B employs a comprehensive risk assessment process to identify and assess cybe…"
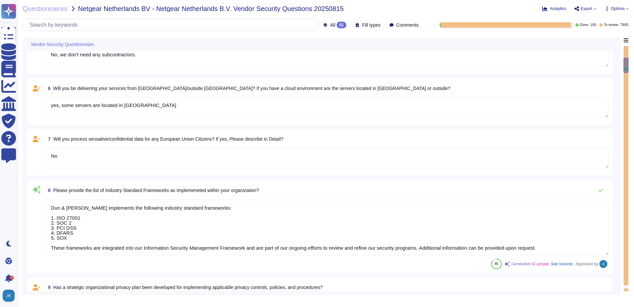
type textarea "Yes, D&B has a formally documented framework that includes policies, standards,…"
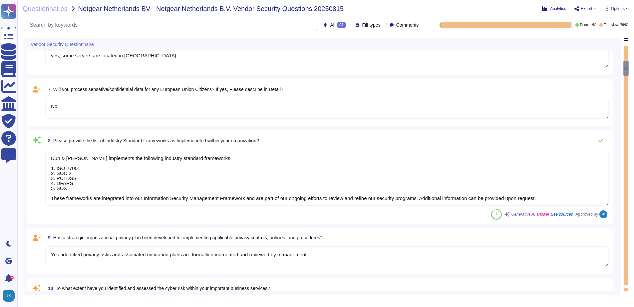
scroll to position [300, 0]
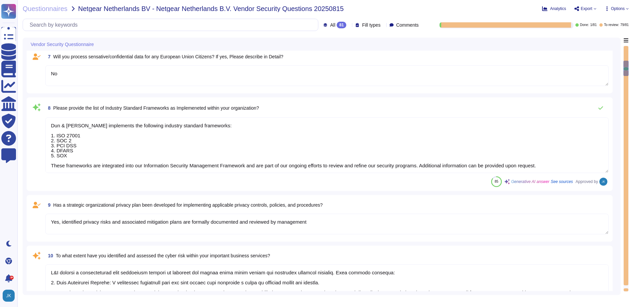
type textarea "Yes, Dun & [PERSON_NAME] has a dedicated Information Security team, which inclu…"
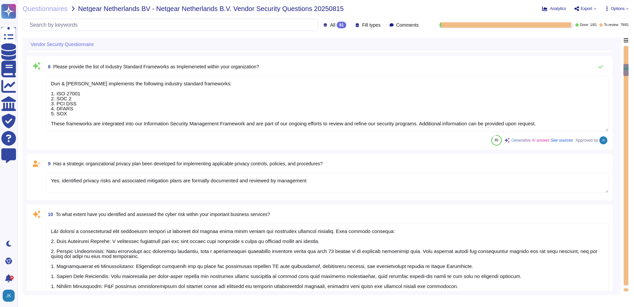
type textarea "Management assesses risks that inherently arise from the expansion of the busin…"
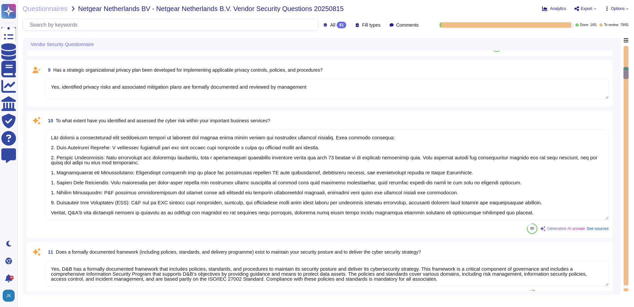
scroll to position [433, 0]
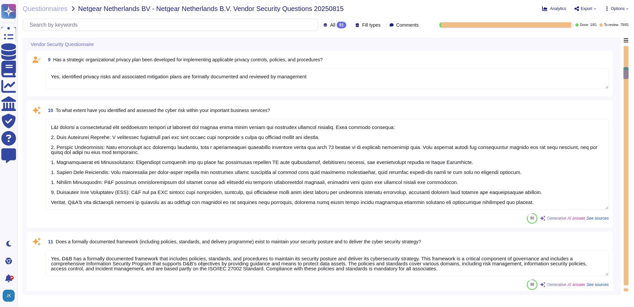
type textarea "Yes, there are mechanisms in place to identify and react to changes that can ha…"
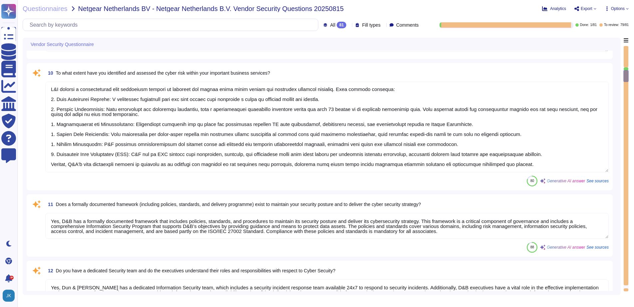
type textarea "Yes, our organization maintains an IT asset inventory list that includes hardwa…"
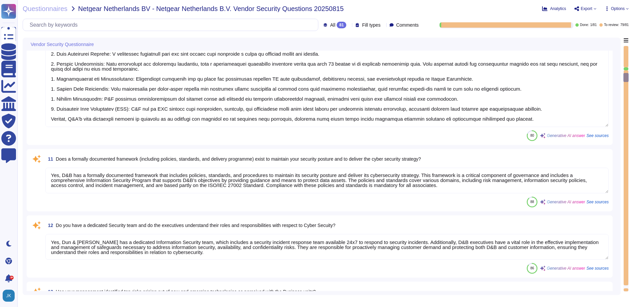
scroll to position [533, 0]
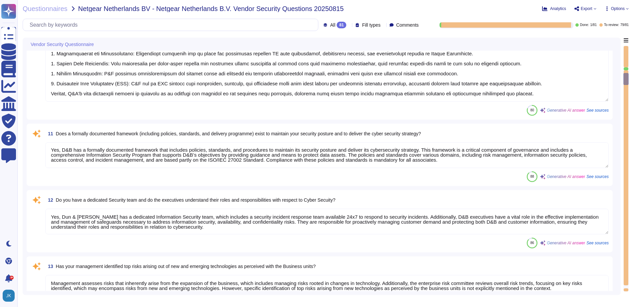
type textarea "Yes, our organization maintains a list of approved and non-approved software/ap…"
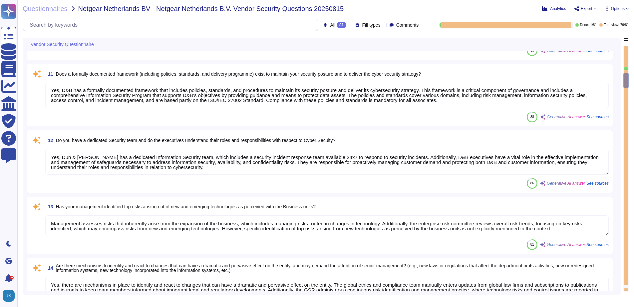
scroll to position [600, 0]
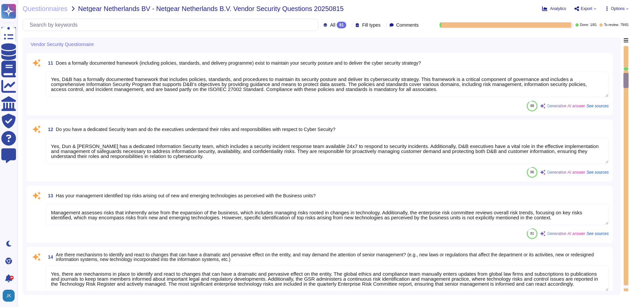
type textarea "Yes, our organization profiles IT assets, including both physical and logical a…"
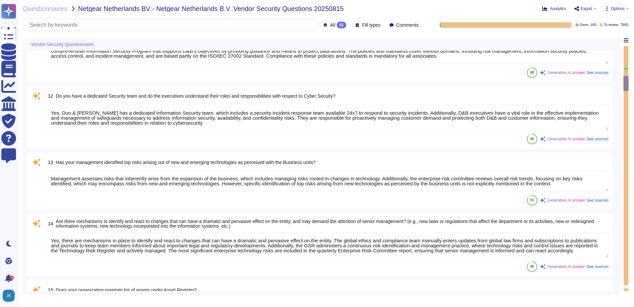
scroll to position [666, 0]
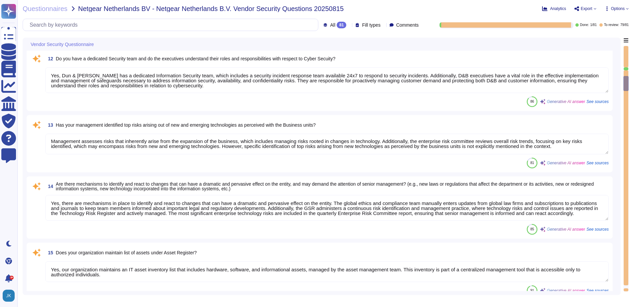
type textarea "Yes, risk assessments are performed at least on an annual basis. Changes in sec…"
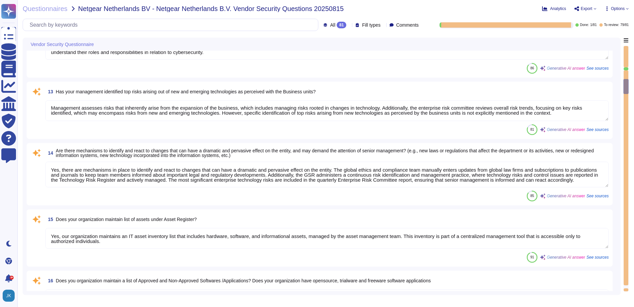
type textarea "Yes, D&B has a vulnerability management process that identifies and patches inf…"
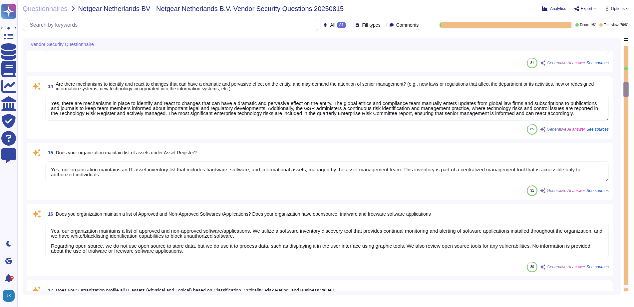
scroll to position [1, 0]
click at [486, 168] on textarea "Yes, our organization maintains an IT asset inventory list that includes hardwa…" at bounding box center [327, 171] width 564 height 21
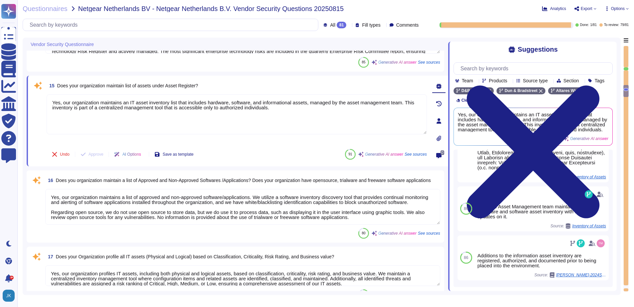
scroll to position [833, 0]
type textarea "Yes, we conduct regular vulnerability assessments, including vulnerability scan…"
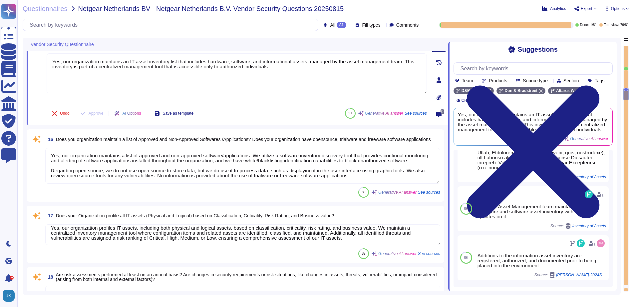
scroll to position [6, 0]
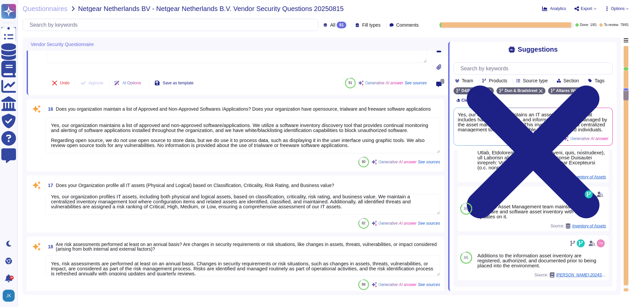
type textarea "Yes, D&B can detect the wireless rouge APs. The wireless controller sends an al…"
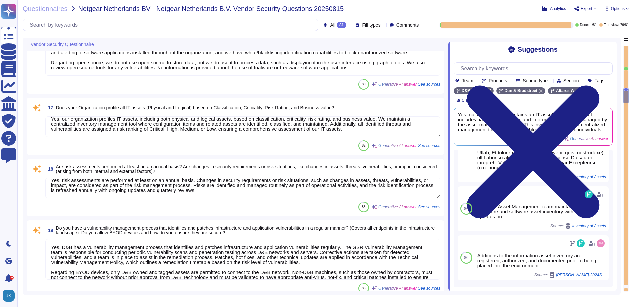
type textarea "Yes, our Security team performs penetration testing for applications and infras…"
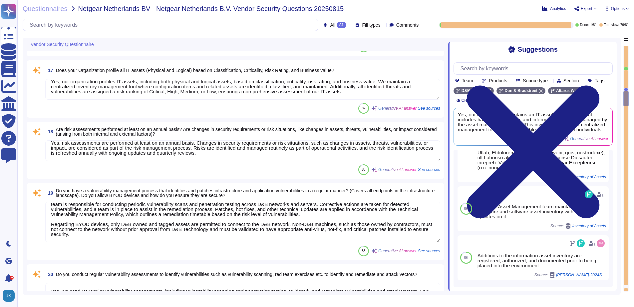
scroll to position [1033, 0]
type textarea "Yes, D&B has a documented Vulnerability Management process that consists of thr…"
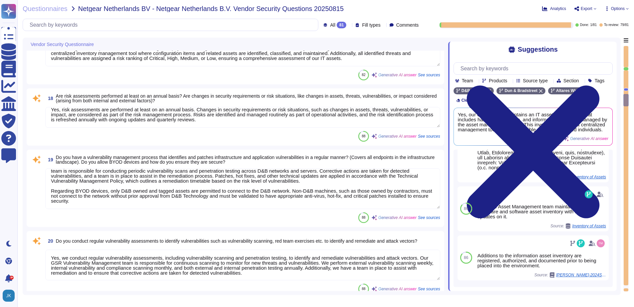
click at [161, 194] on textarea "Yes, D&B has a vulnerability management process that identifies and patches inf…" at bounding box center [242, 188] width 395 height 41
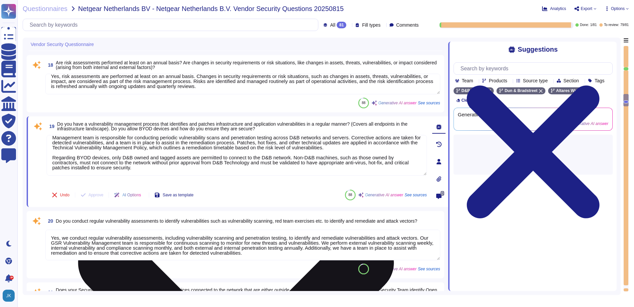
scroll to position [0, 0]
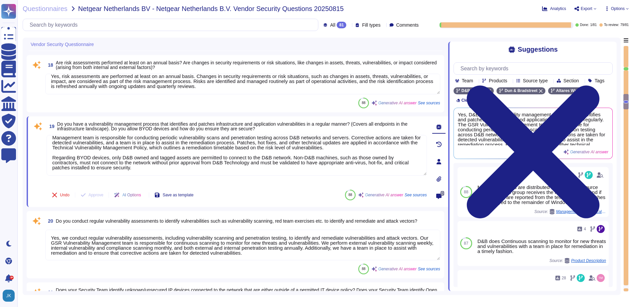
click at [144, 196] on icon at bounding box center [144, 196] width 0 height 0
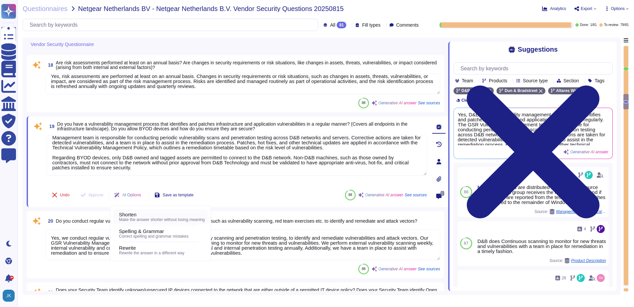
click at [137, 215] on span "Shorten" at bounding box center [128, 215] width 18 height 6
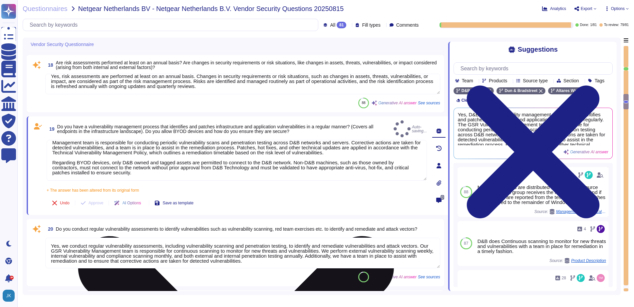
type textarea "Yes, D&B has a vulnerability management process that regularly identifies and p…"
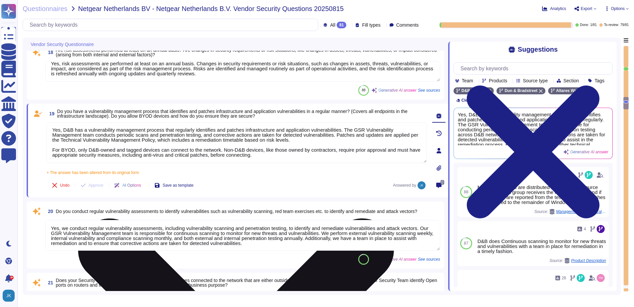
scroll to position [1066, 0]
type textarea "Yes, the Application Security team liaises with the development team to track t…"
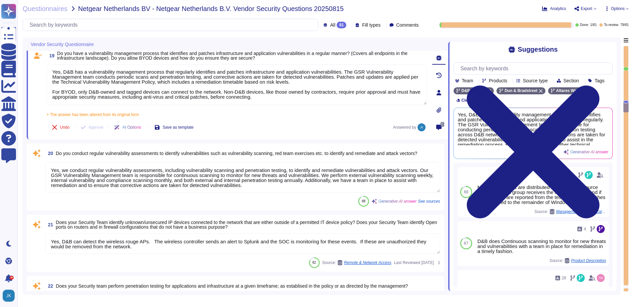
scroll to position [1133, 0]
type textarea "Yes, hardware and software vulnerabilities are proactively identified and docum…"
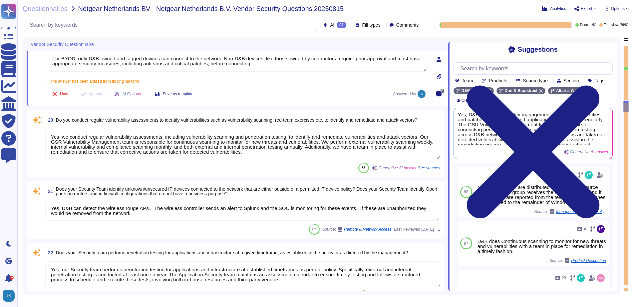
scroll to position [1, 0]
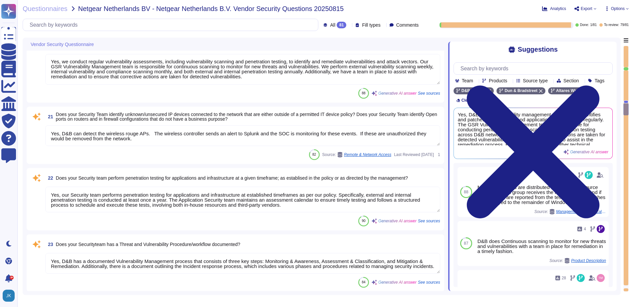
type textarea "Lore ipsumd, sitametco adi elitseddoei te incid ut laboreet dol magnaal enimadm…"
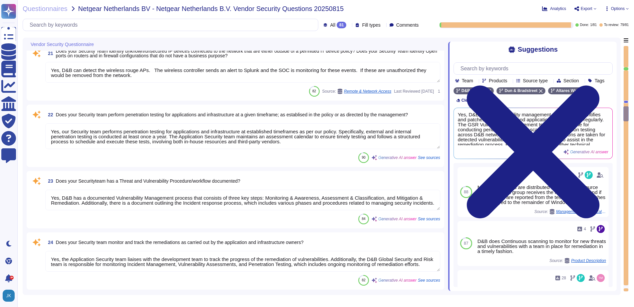
scroll to position [1266, 0]
type textarea "As set forth in D&B’s Global Information Security Policies, access is granted o…"
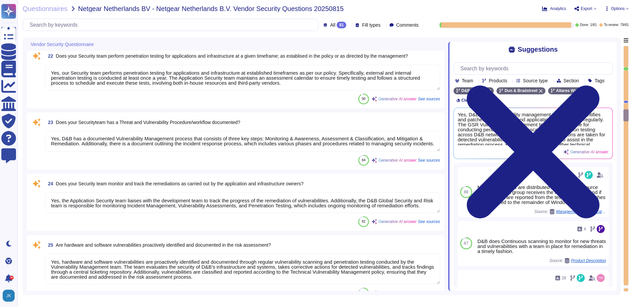
scroll to position [1333, 0]
type textarea "Yes, management provisions the authorization and restrictions for user access p…"
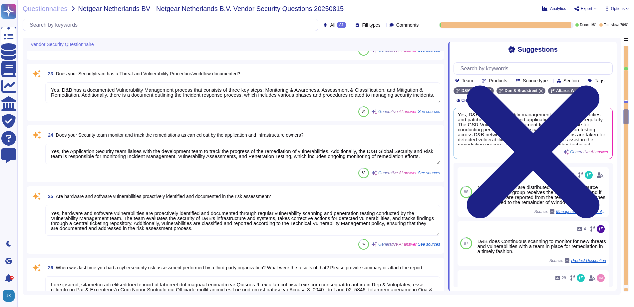
scroll to position [1, 0]
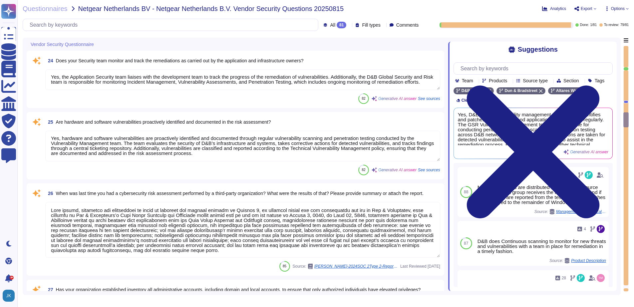
type textarea "Yes, all data, regardless of classification, stored on removable media such as …"
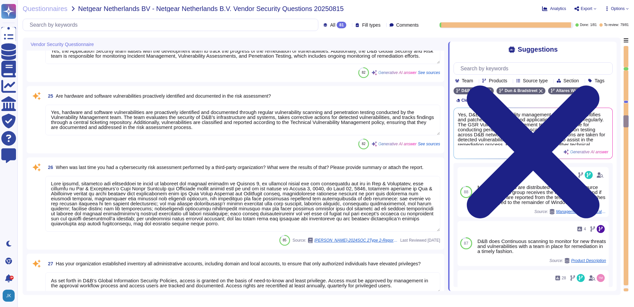
type textarea "Yes, timely deprovisioning and revocation of access to the organization's syste…"
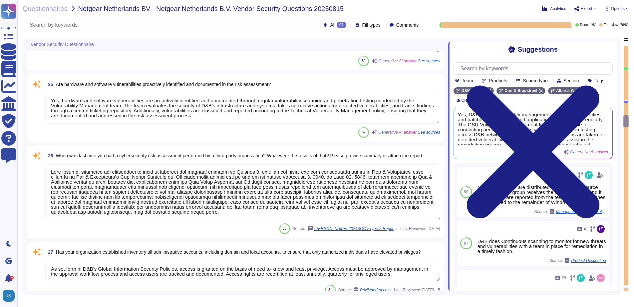
drag, startPoint x: 437, startPoint y: 186, endPoint x: 440, endPoint y: 197, distance: 10.9
click at [440, 197] on textarea at bounding box center [242, 192] width 395 height 56
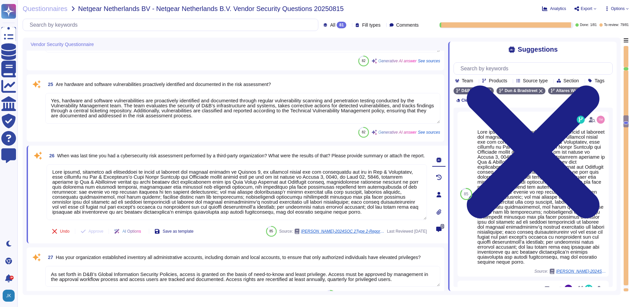
click at [133, 232] on span "AI Options" at bounding box center [131, 231] width 19 height 4
click at [143, 285] on div "Rewrite" at bounding box center [162, 284] width 86 height 6
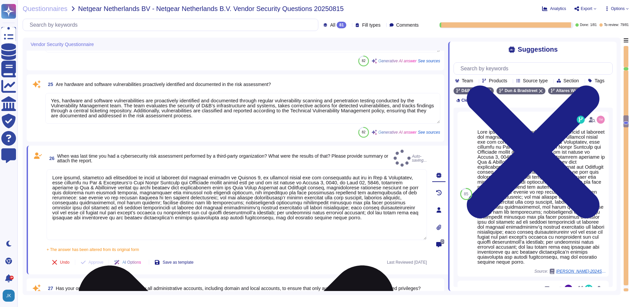
type textarea "Lor ipsumd, sitam consecte a elitsedd eiusmodtemp in utl etdol ma aliquaen adm …"
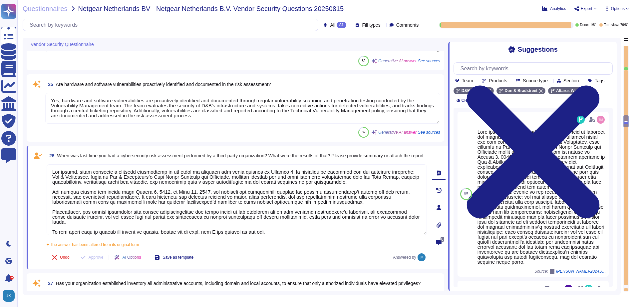
scroll to position [0, 0]
drag, startPoint x: 263, startPoint y: 228, endPoint x: 33, endPoint y: 159, distance: 240.0
click at [33, 159] on div "26 When was last time you had a cybersecurity risk assessment performed by a th…" at bounding box center [229, 208] width 395 height 116
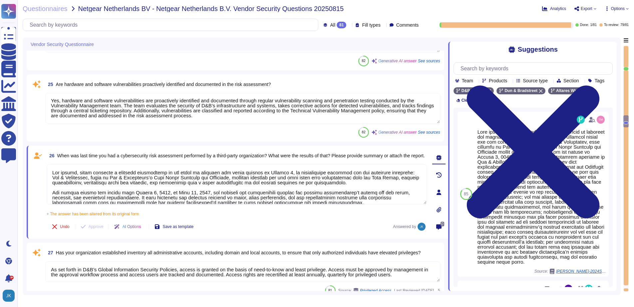
type textarea "Yes, timely deprovisioning and revocation of access to the organization's syste…"
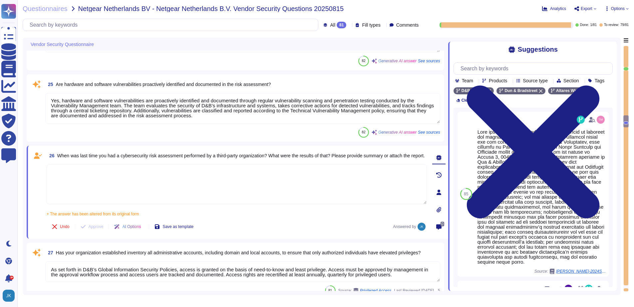
click at [439, 194] on div at bounding box center [438, 192] width 13 height 13
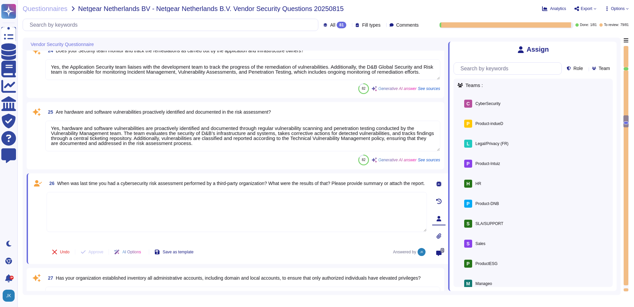
scroll to position [1433, 0]
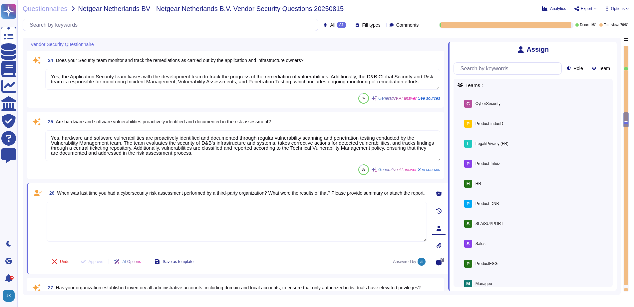
type textarea "Yes, D&B can detect the wireless rouge APs. The wireless controller sends an al…"
click at [282, 190] on span "When was last time you had a cybersecurity risk assessment performed by a third…" at bounding box center [241, 192] width 368 height 5
type textarea "Yes, timely deprovisioning and revocation of access to the organization's syste…"
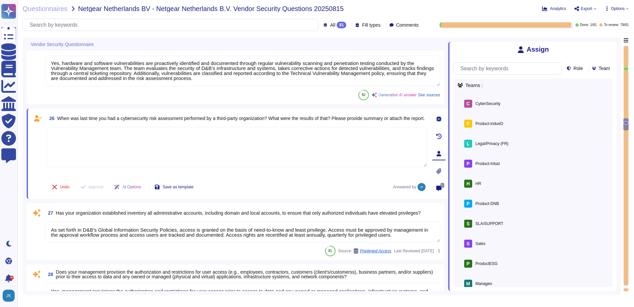
scroll to position [1532, 0]
type textarea "Yes, our software may support SSO, depending on the products chosen. SSO can be…"
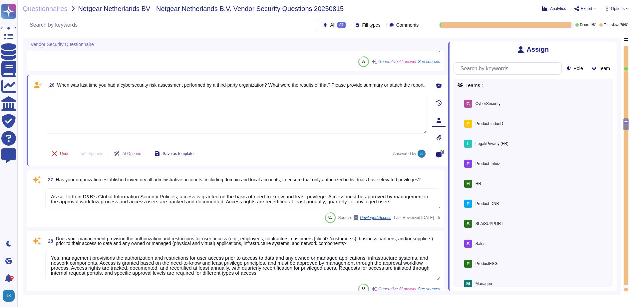
scroll to position [1, 0]
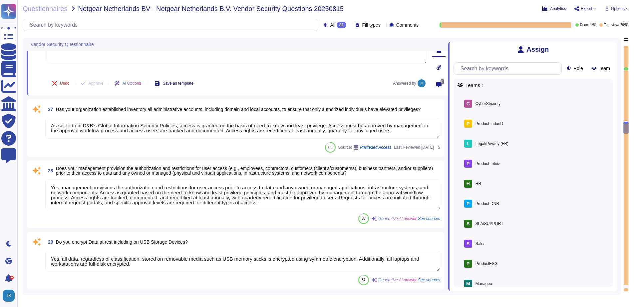
type textarea "Yes, the organization requires the use of Multi-Factor Authentication (MFA) for…"
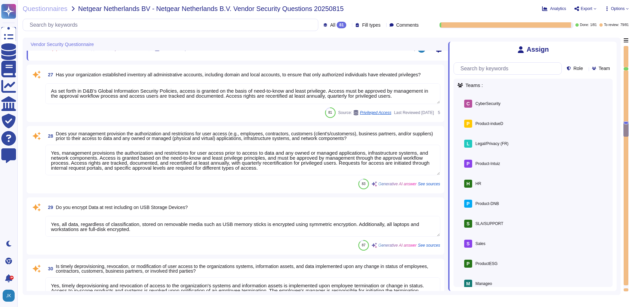
type textarea "User access to data via information systems is reviewed through a structured pr…"
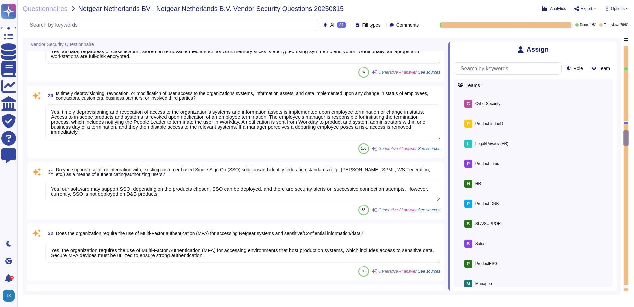
type textarea "Yes, privileged rights are understood, documented, and reviewed. D&B has an est…"
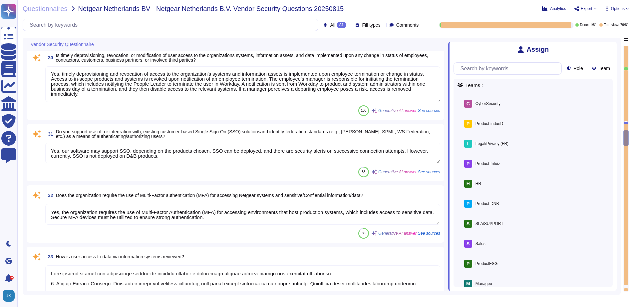
type textarea "We ensure that information assets are appropriately and proportionately protect…"
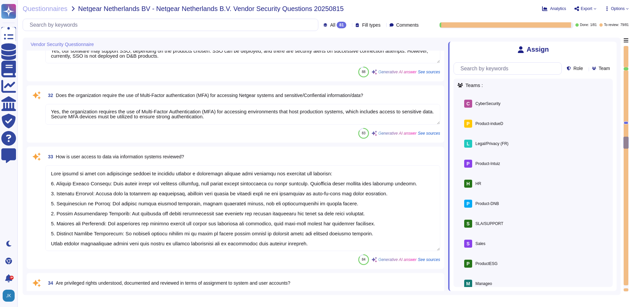
scroll to position [1, 0]
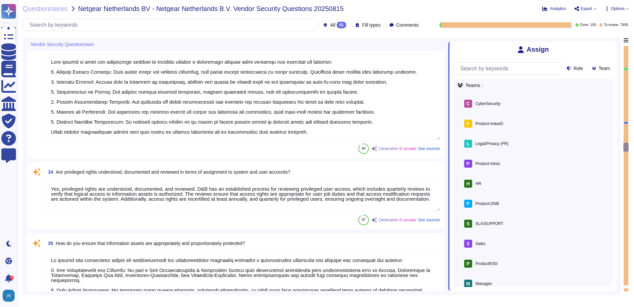
type textarea "The MFA is used for users to authenticate access to specific services, VPN and …"
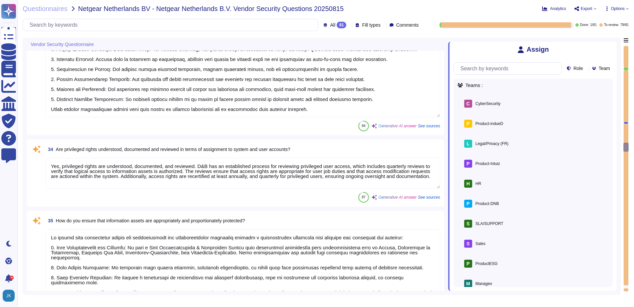
scroll to position [2065, 0]
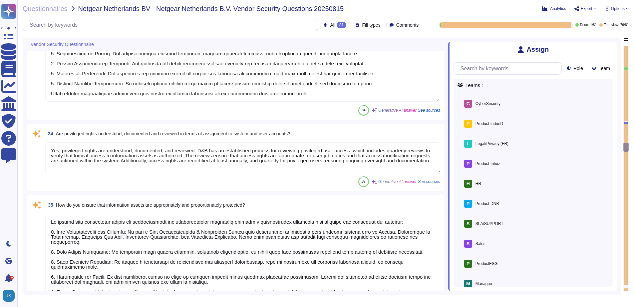
type textarea "Yes, we encrypt data in transit using secure protocols like TLS 1.3 with strong…"
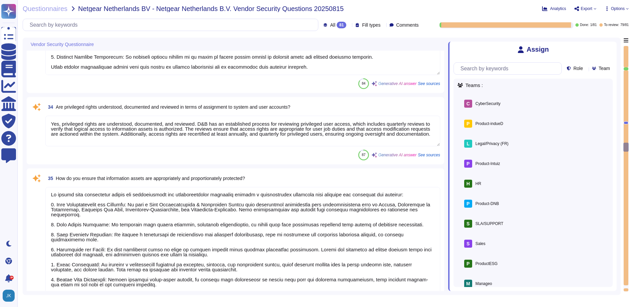
type textarea "Yes, there is segregation of duties for granting access and approving access to…"
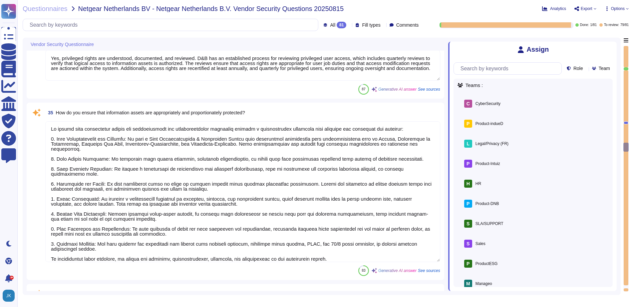
scroll to position [2165, 0]
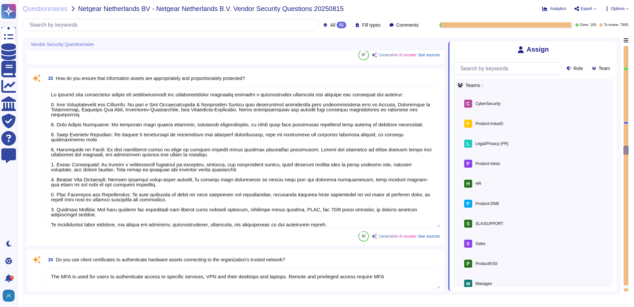
type textarea "Yes, firewalls are in place to enable filtering traffic, logging traffic, and i…"
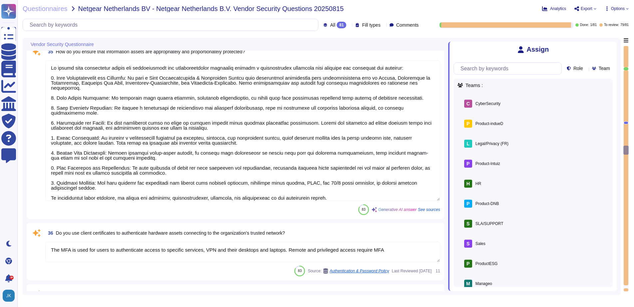
scroll to position [2232, 0]
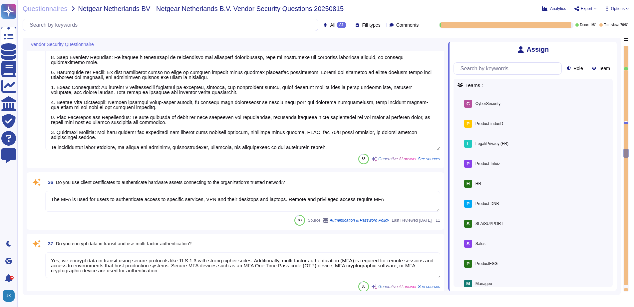
type textarea "Yes, communication over unauthorized TCP or UDP ports or application traffic is…"
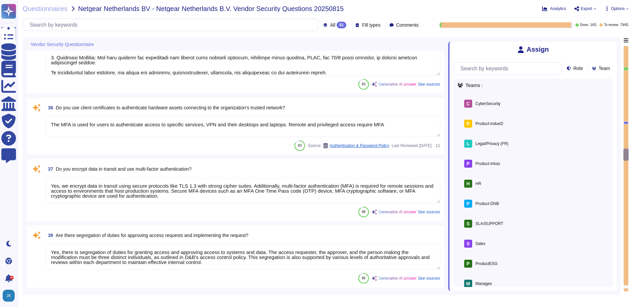
type textarea "Yes, we have deployed network-based Intrusion Prevention Systems (IPS) as part …"
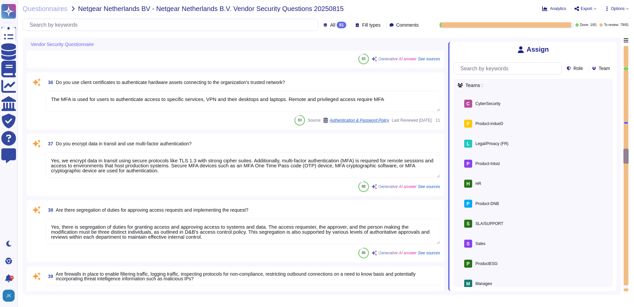
scroll to position [2365, 0]
type textarea "Remote access to our corporate network is managed through secure central capabi…"
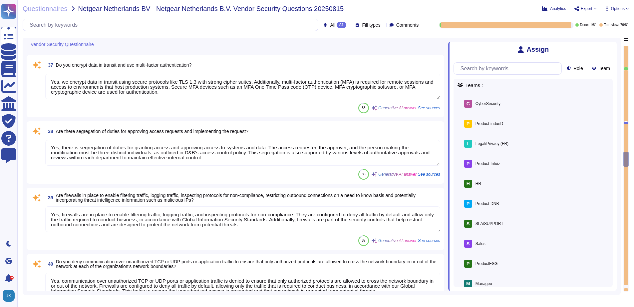
scroll to position [1, 0]
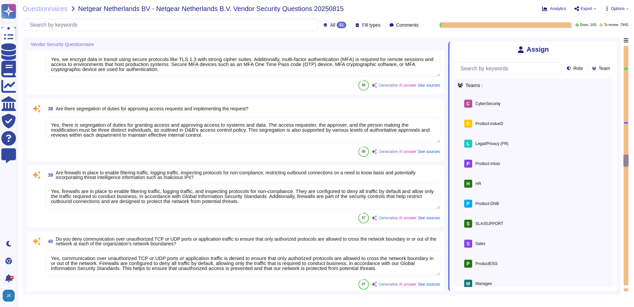
type textarea "Loremipsu dol sitametcons ad E&S doe temporin ut laboreet dolore, magnaaliq, en…"
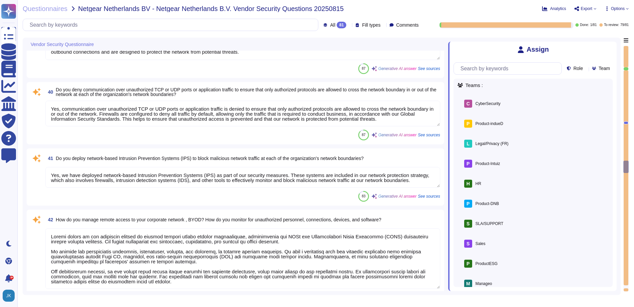
scroll to position [2598, 0]
type textarea "Yes, our organization encrypts communication of sensitive information over less…"
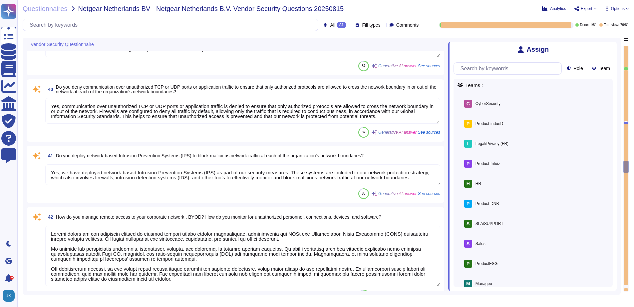
scroll to position [1, 0]
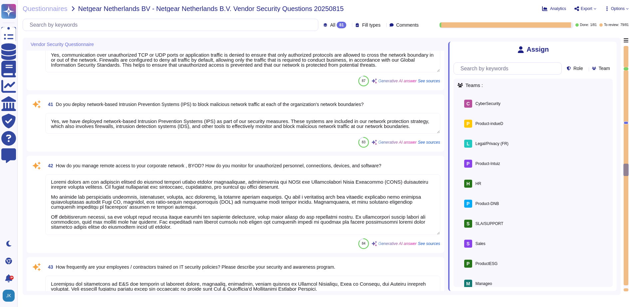
type textarea "Yes, we utilize approved encryption software to encrypt data on all fixed and r…"
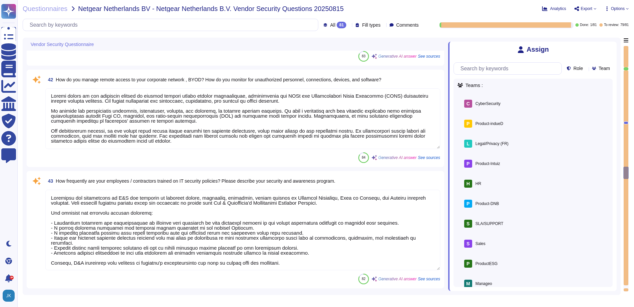
type textarea "Yes, D&B enforces detailed audit logging for access to sensitive data and chang…"
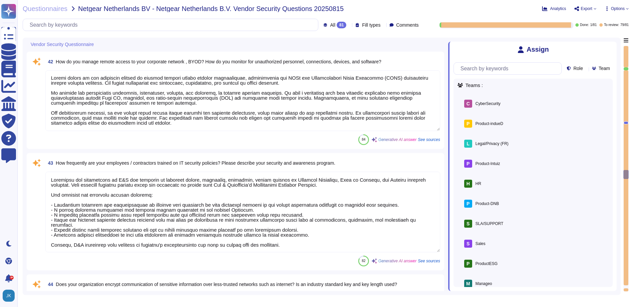
scroll to position [2765, 0]
type textarea "Yes, data integrity on backup media is tested on a regular basis through annual…"
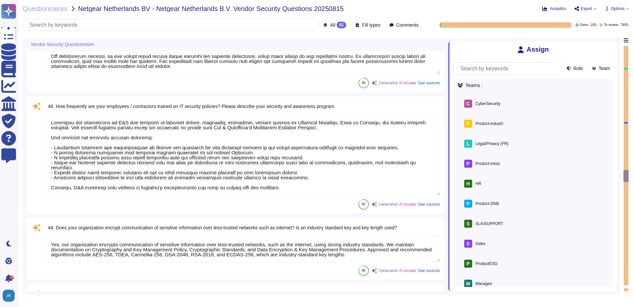
scroll to position [1, 0]
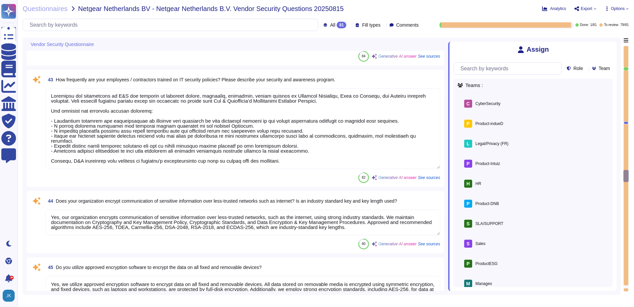
type textarea "Yes, our organization maintains separate environments for production and non-pr…"
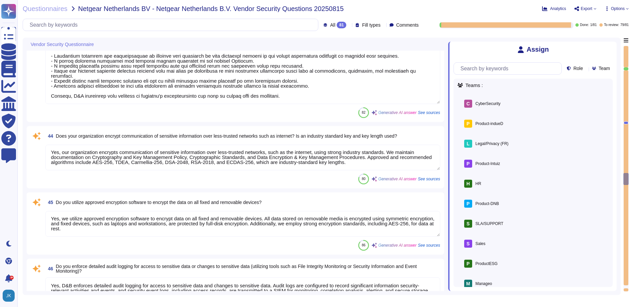
type textarea "To prevent the exfiltration of sensitive data, particularly sensitive customer …"
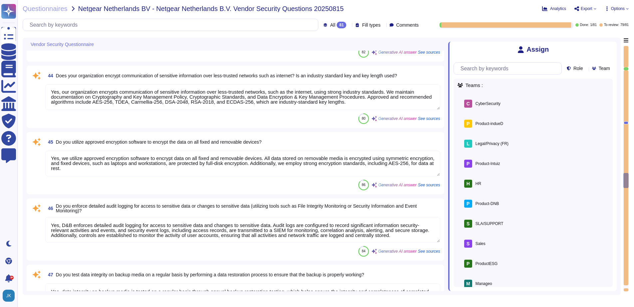
scroll to position [2965, 0]
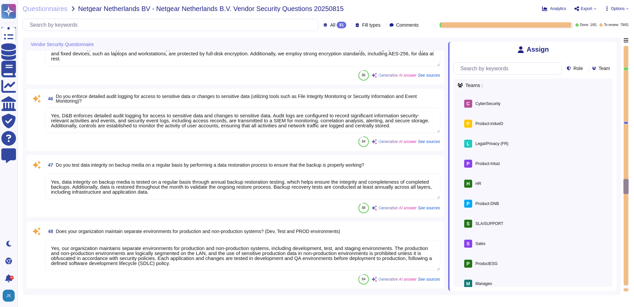
type textarea "Yes, baseline system security configuration standards and hardening procedures …"
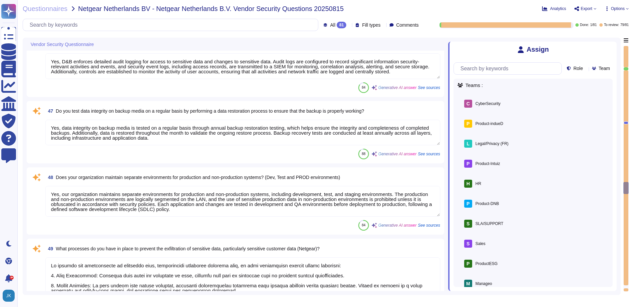
scroll to position [3132, 0]
type textarea "Yes, we have a documented change management/change control process in place tha…"
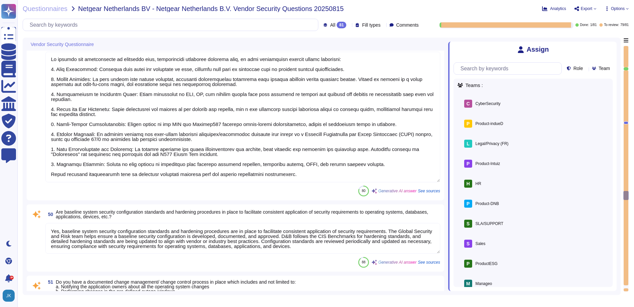
scroll to position [3298, 0]
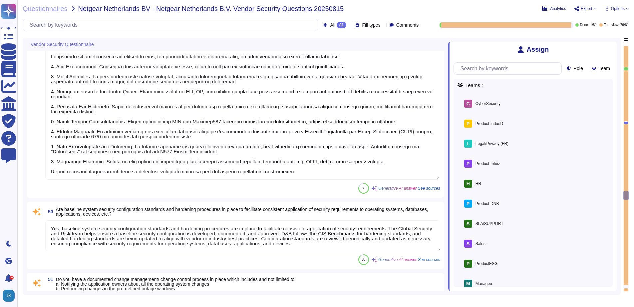
type textarea "Yes, we have a documented Backup Policy in place that includes the following: a…"
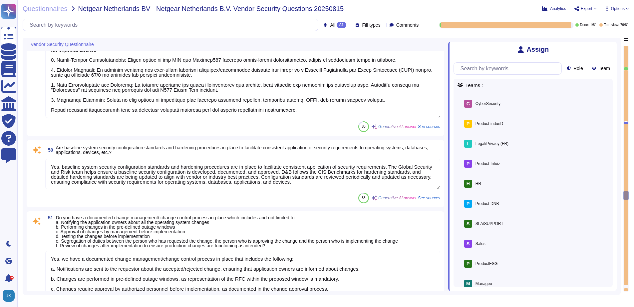
type textarea "Yes, our organization has defined, documented, and communicated policies for se…"
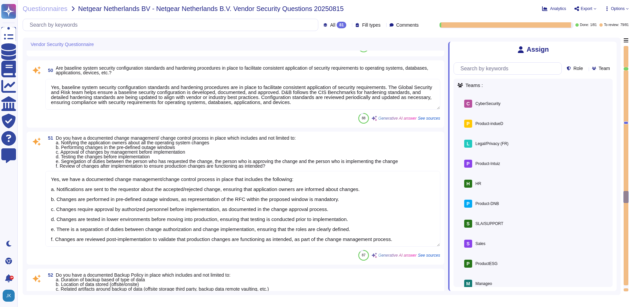
scroll to position [1, 0]
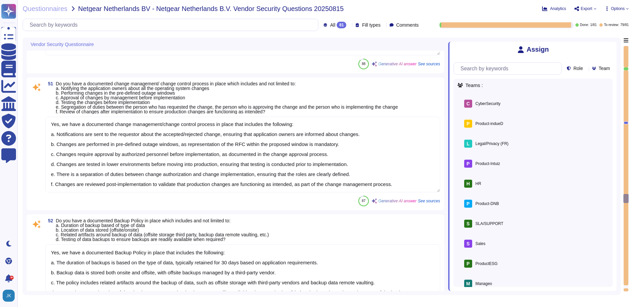
type textarea "Yes, we have a media management policy that includes a Records Retention Policy…"
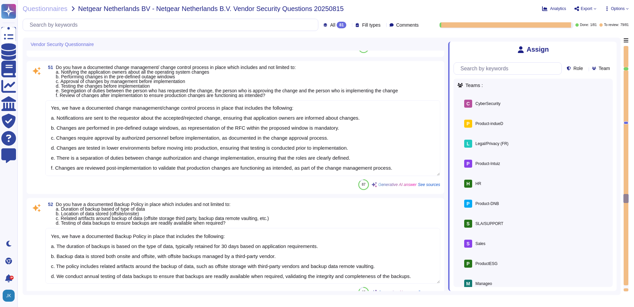
type textarea "Yes, Dun & [PERSON_NAME] has implemented and documented a Business Continuity P…"
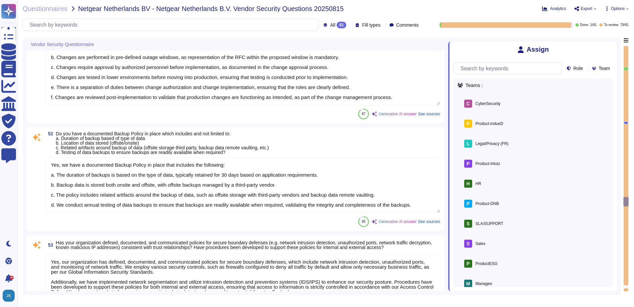
type textarea "The Disaster Recovery Plan includes step-by-step instructions for recovery to n…"
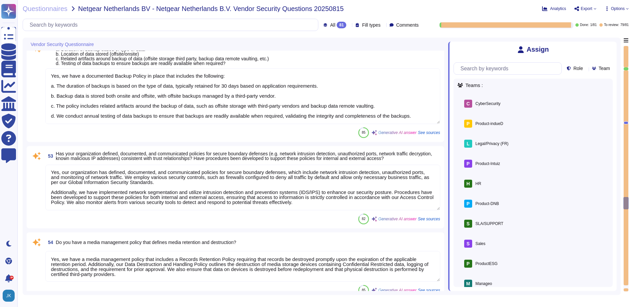
type textarea "Yes, Dun & [PERSON_NAME] conducts tabletop exercises at least annually to test …"
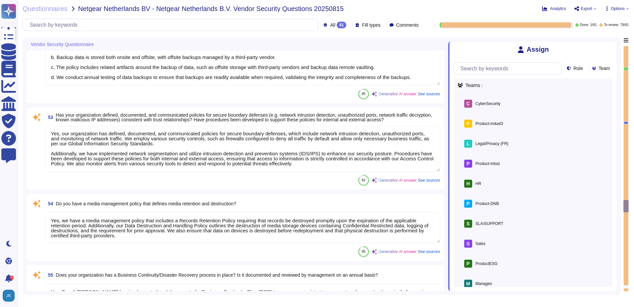
type textarea "Material cybersecurity incidents will be reported to you through the following …"
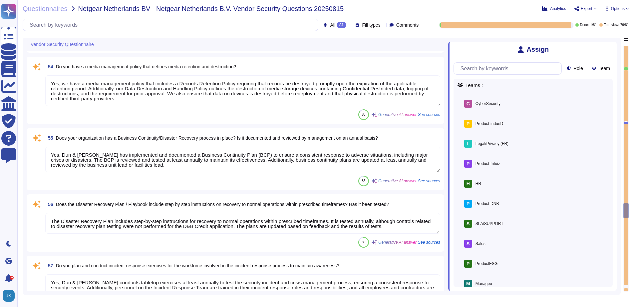
scroll to position [3831, 0]
type textarea "Yes, we have a policy that defines the use of removable media in our environmen…"
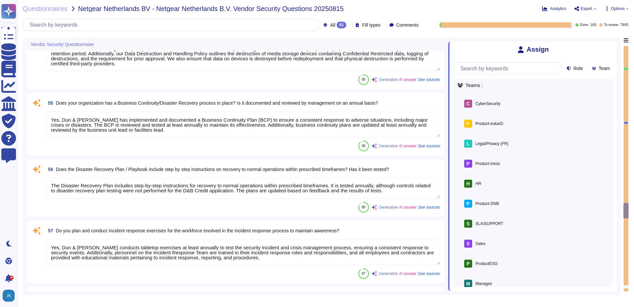
scroll to position [3898, 0]
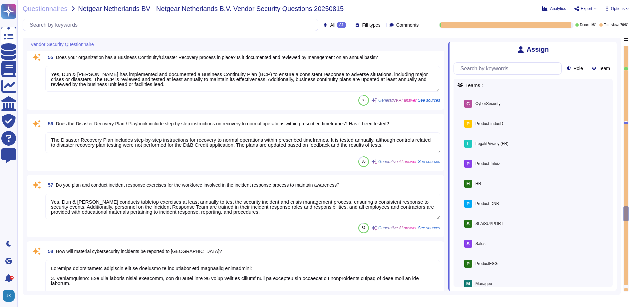
type textarea "DUN & [PERSON_NAME] employs secure protocols like TLS 1.3 for data in transit, …"
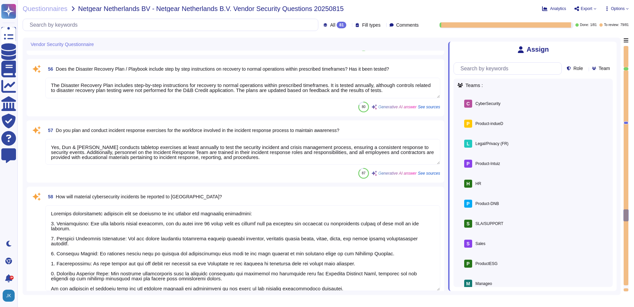
type textarea "Yes, D&B has deployed a Security Information and Event Management (SIEM) system…"
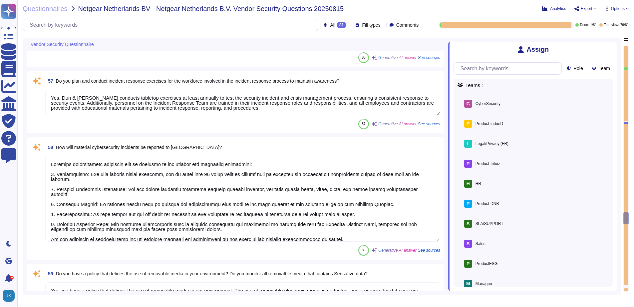
type textarea "Yes, we ensure that appropriate logs are aggregated to a central log management…"
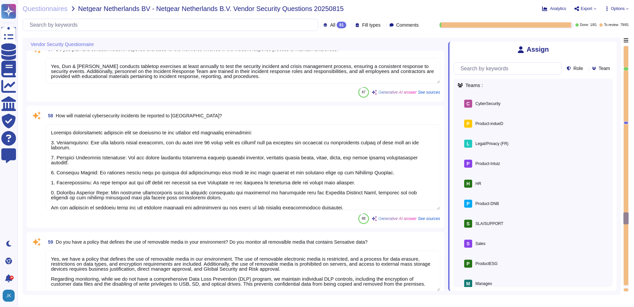
scroll to position [4031, 0]
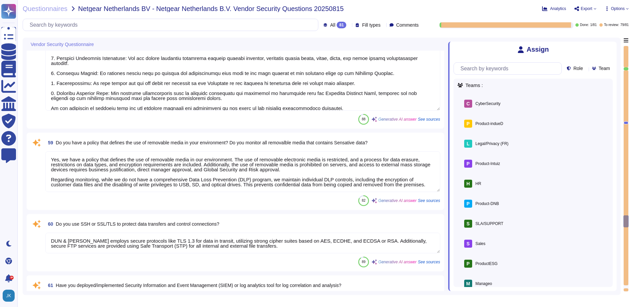
type textarea "Yes, we utilize centrally managed anti-malware software to continuously monitor…"
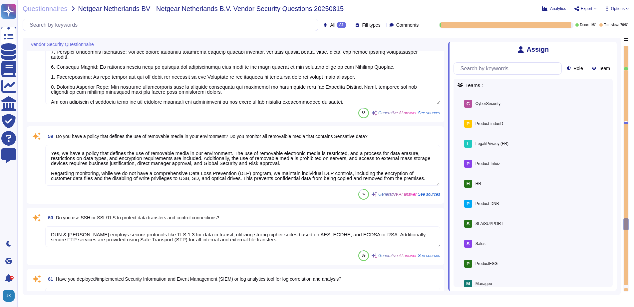
scroll to position [1, 0]
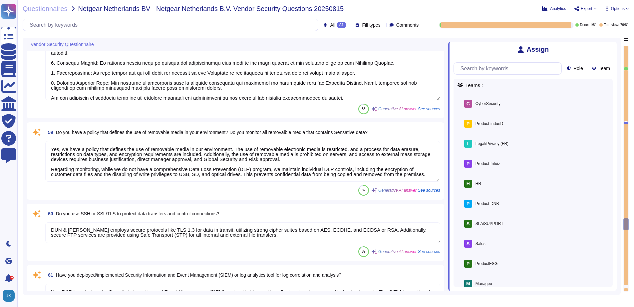
type textarea "Yes, the organization's anti-malware software updates its scanning engine and s…"
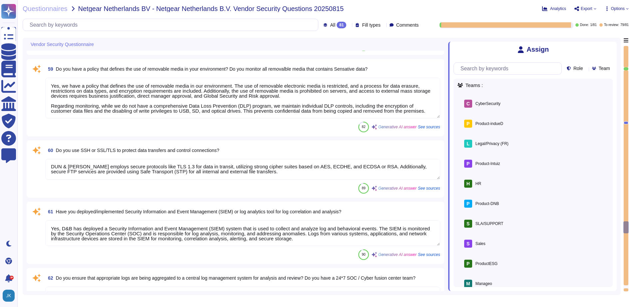
scroll to position [4331, 0]
type textarea "Yes, we have deployed malicious code protection mechanisms at information syste…"
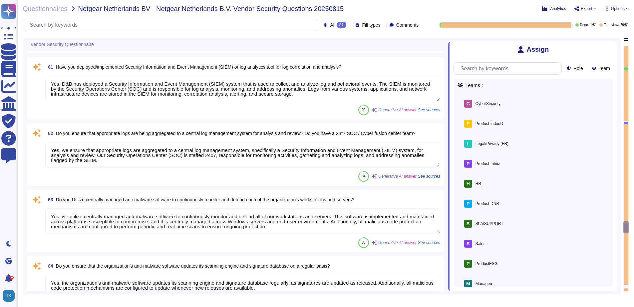
type textarea "Yes, D&B actively monitors all external connections by vendors supporting IT ap…"
type textarea "Yes, access to confidential data is tracked based on the principle of least pri…"
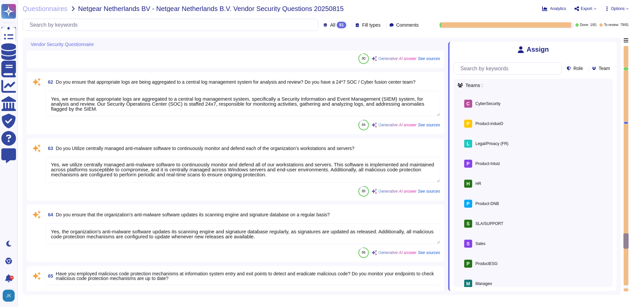
scroll to position [4497, 0]
type textarea "Network protection is provided via border routers, and Internet and Extranet fi…"
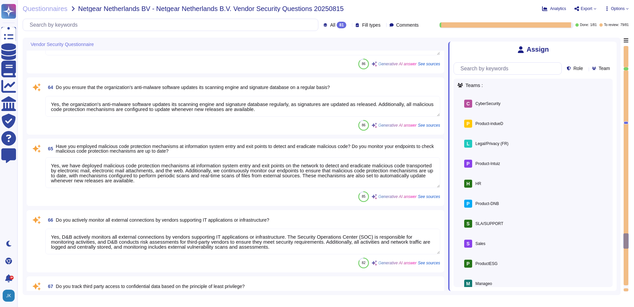
type textarea "Yes, D&B can detect the wireless rouge APs. The wireless controller sends an al…"
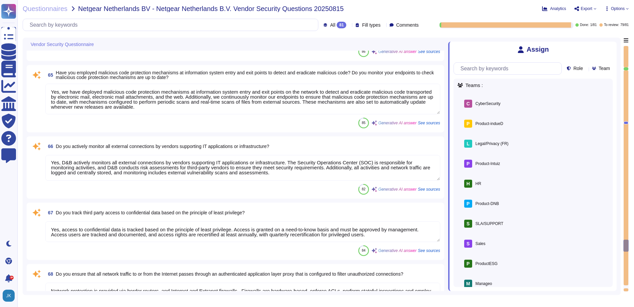
type textarea "Yes, we perform scans for vulnerabilities in the information system and hosted …"
type textarea "Yes, Dun & [PERSON_NAME] conducts tabletop exercises at least annually to test …"
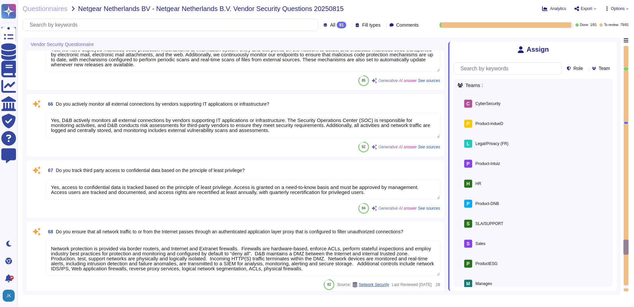
type textarea "Yes, the organization has documented escalation criteria within its Incident Re…"
type textarea "The Incident Response Plan is activated upon the declaration of an Incident, an…"
type textarea "D&B proactively engages with critical third parties and ecosystem partners thro…"
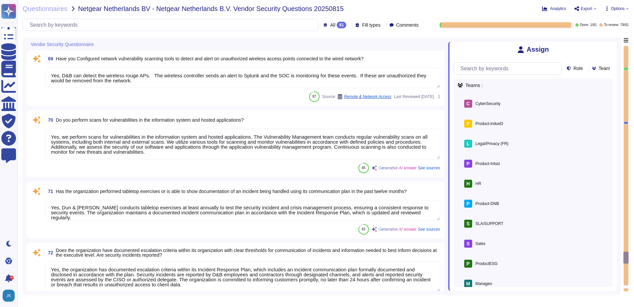
type textarea "Yes, material cyber incidents are notified to clients in a timely manner. D&B w…"
type textarea "Yes, we have established criteria for escalating cyber security incidents to th…"
type textarea "Yes, we have appropriate forensic procedures in place as outlined in our Incide…"
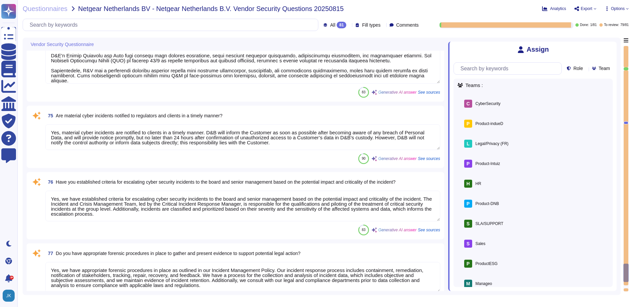
scroll to position [0, 0]
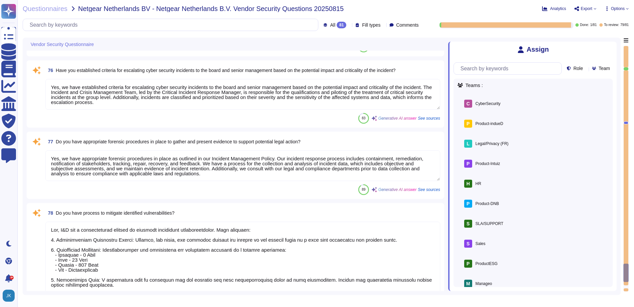
type textarea "Yes, D&B has a comprehensive process to mitigate identified vulnerabilities. Th…"
type textarea "Yes, lessons learned activities are documented and used to update the Incident …"
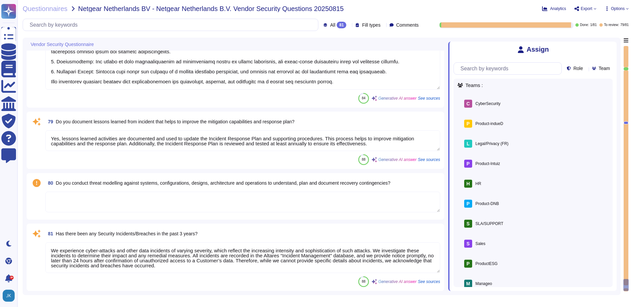
type textarea "We experience cyber-attacks and other data incidents of varying severity, which…"
click at [123, 201] on textarea at bounding box center [242, 202] width 395 height 21
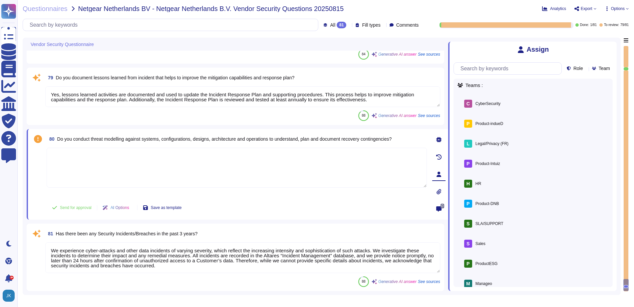
scroll to position [1, 0]
click at [171, 266] on textarea "We experience cyber-attacks and other data incidents of varying severity, which…" at bounding box center [242, 257] width 395 height 31
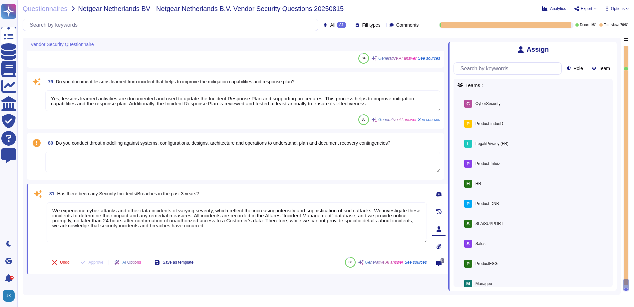
type textarea "Yes, we have appropriate forensic procedures in place as outlined in our Incide…"
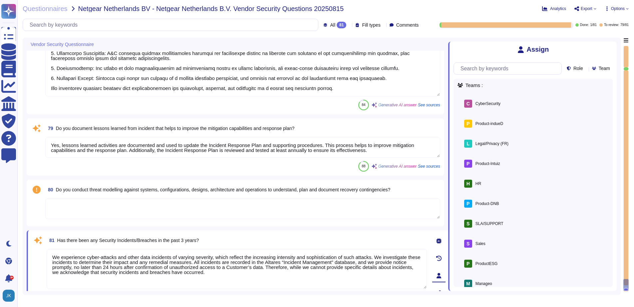
drag, startPoint x: 208, startPoint y: 274, endPoint x: 50, endPoint y: 249, distance: 160.5
click at [50, 249] on textarea "We experience cyber-attacks and other data incidents of varying severity, which…" at bounding box center [237, 269] width 380 height 40
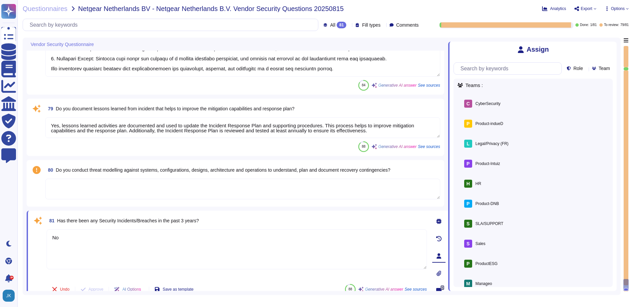
scroll to position [5567, 0]
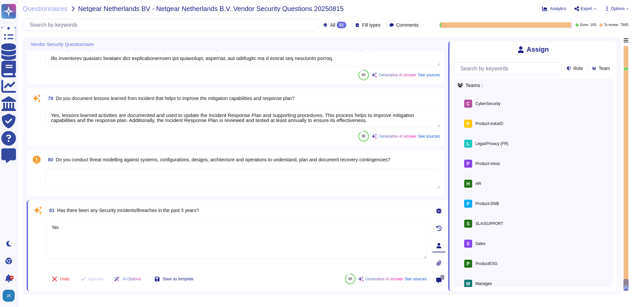
click at [189, 246] on textarea "No" at bounding box center [237, 239] width 380 height 40
click at [33, 221] on span at bounding box center [38, 243] width 12 height 49
type textarea "No"
click at [105, 221] on textarea "No" at bounding box center [237, 239] width 380 height 40
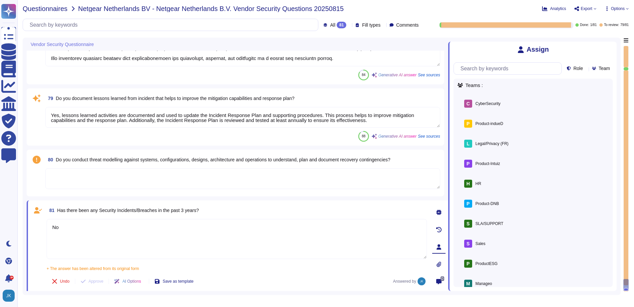
click at [51, 11] on span "Questionnaires" at bounding box center [45, 8] width 45 height 7
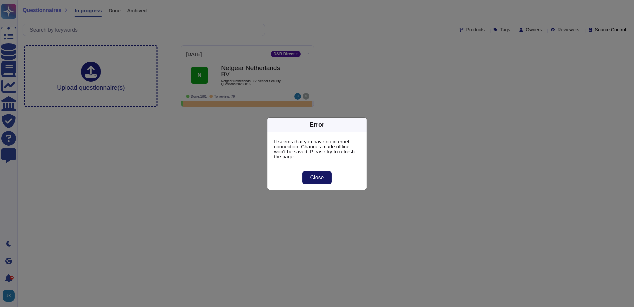
click at [318, 178] on span "Close" at bounding box center [317, 177] width 14 height 5
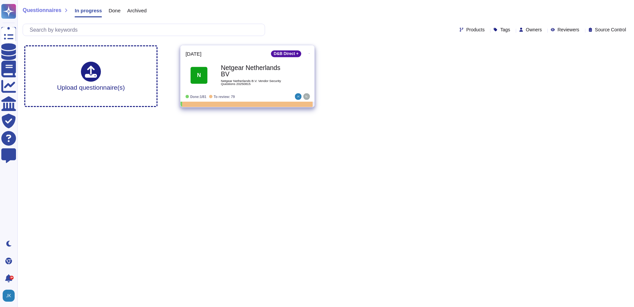
click at [309, 53] on icon at bounding box center [309, 54] width 1 height 2
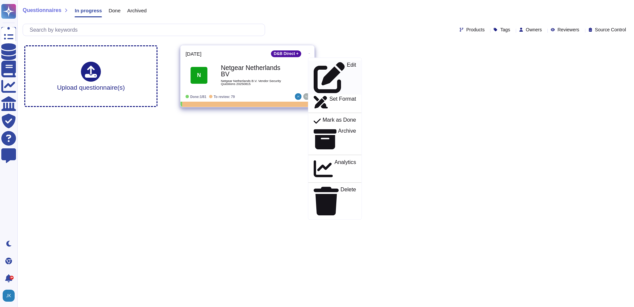
click at [347, 65] on p "Edit" at bounding box center [351, 77] width 9 height 31
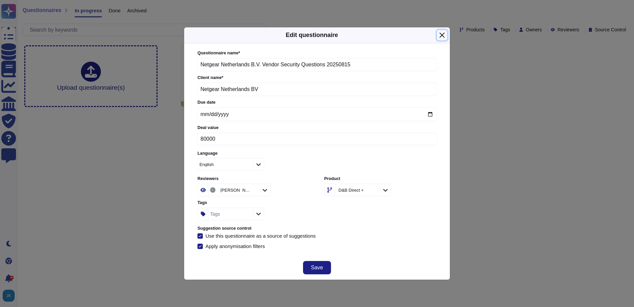
click at [442, 37] on button "Close" at bounding box center [442, 35] width 10 height 10
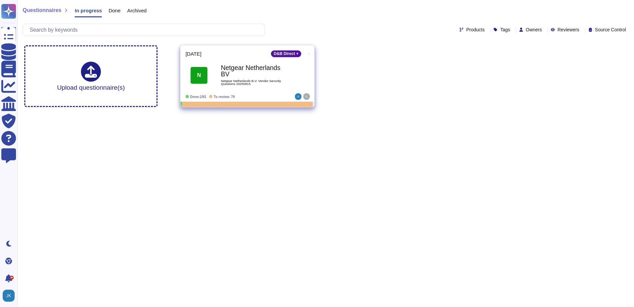
click at [256, 78] on div "Netgear Netherlands BV Netgear Netherlands B.V. Vendor Security Questions 20250…" at bounding box center [254, 75] width 67 height 27
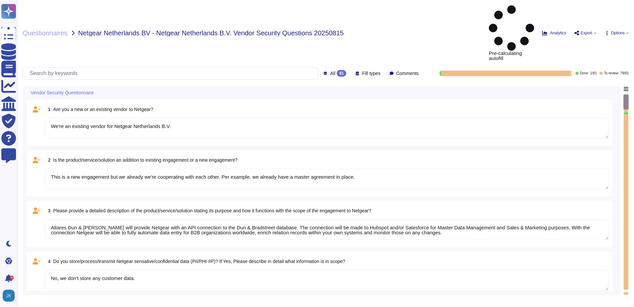
type textarea "We're an existing vendor for Netgear Netherlands B.V."
type textarea "This is a new engagement but we already we're cooperating with each other. Per …"
type textarea "Altares Dun & [PERSON_NAME] will provide Netgear with an API connection to the …"
type textarea "No, we don't store any customer data."
type textarea "No, we don't need any subcontractors."
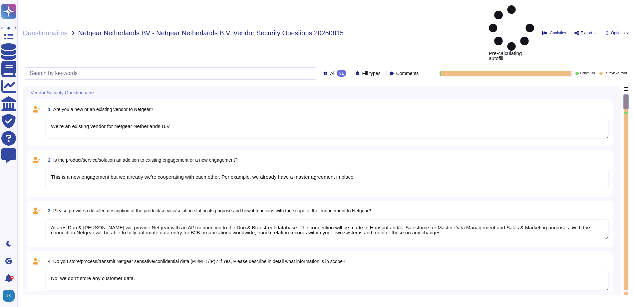
type textarea "yes, some servers are located in [GEOGRAPHIC_DATA]"
type textarea "No"
type textarea "Dun & [PERSON_NAME] implements the following industry standard frameworks: 1. I…"
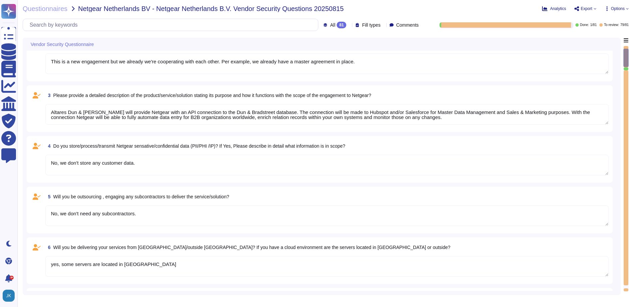
type textarea "Yes, identified privacy risks and associated mitigation plans are formally docu…"
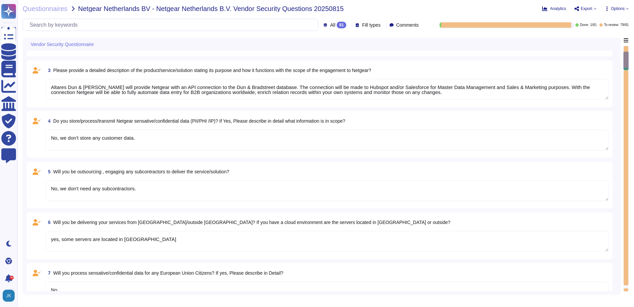
type textarea "D&B employs a comprehensive risk assessment process to identify and assess cybe…"
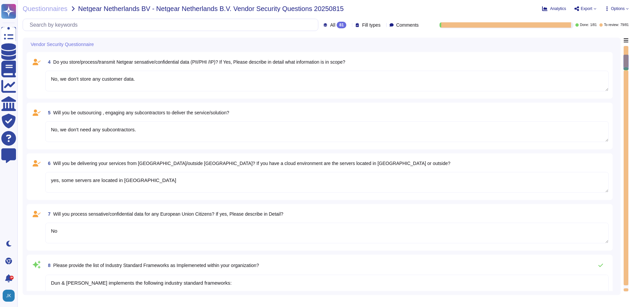
scroll to position [167, 0]
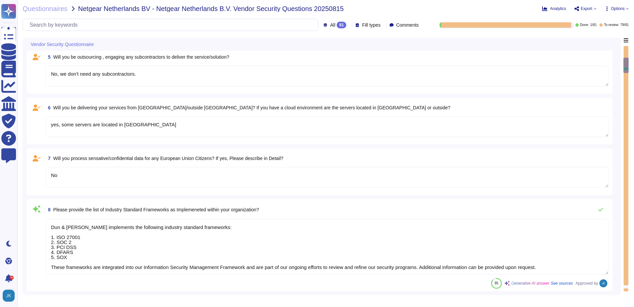
type textarea "Yes, D&B has a formally documented framework that includes policies, standards,…"
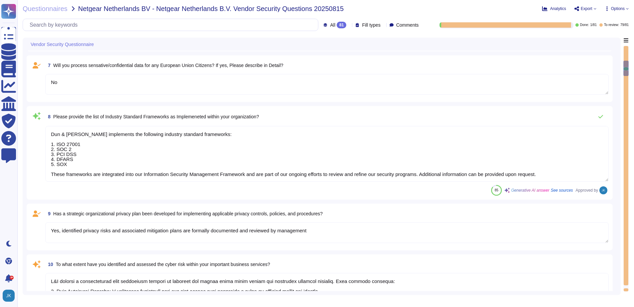
type textarea "Yes, Dun & [PERSON_NAME] has a dedicated Information Security team, which inclu…"
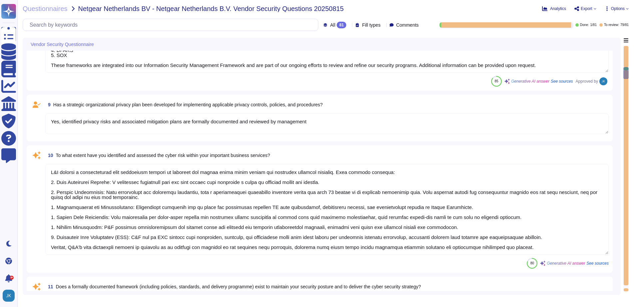
type textarea "Management assesses risks that inherently arise from the expansion of the busin…"
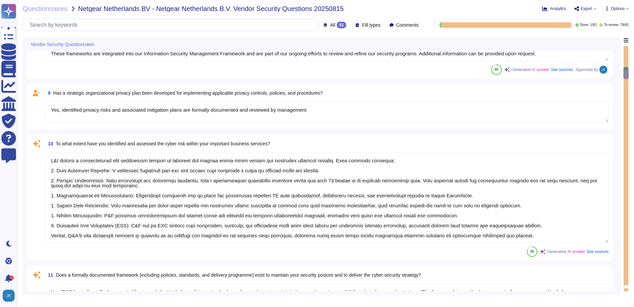
type textarea "Yes, there are mechanisms in place to identify and react to changes that can ha…"
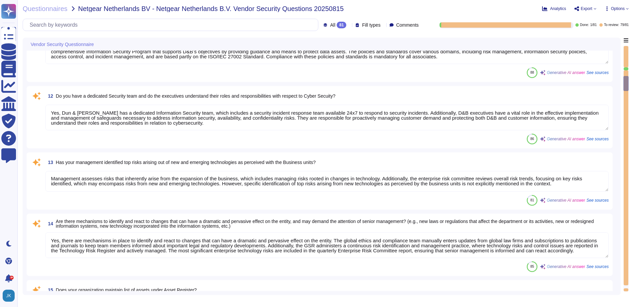
scroll to position [700, 0]
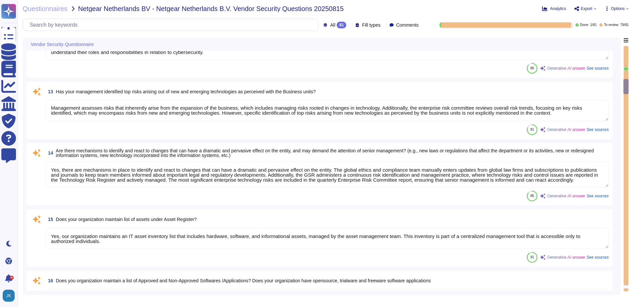
drag, startPoint x: 626, startPoint y: 93, endPoint x: 631, endPoint y: 148, distance: 55.2
click at [631, 148] on div "Questionnaires Netgear Netherlands BV - Netgear Netherlands B.V. Vendor Securit…" at bounding box center [325, 153] width 617 height 307
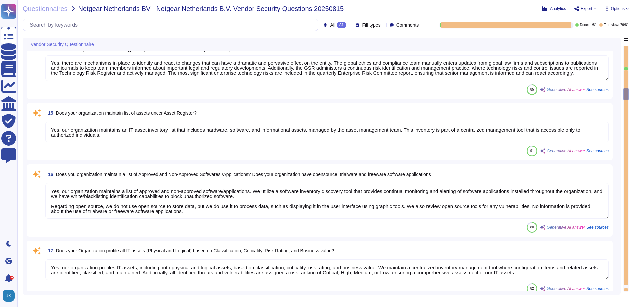
scroll to position [866, 0]
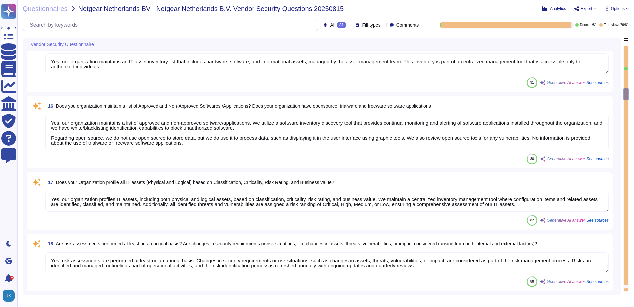
click at [626, 159] on div at bounding box center [626, 177] width 5 height 215
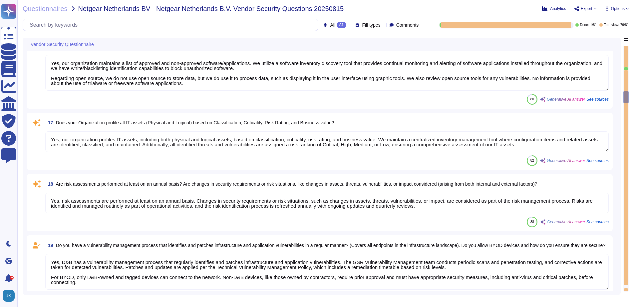
click at [626, 159] on div at bounding box center [626, 177] width 5 height 215
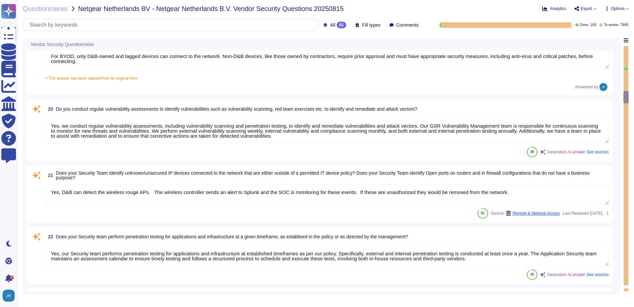
click at [626, 159] on div at bounding box center [626, 177] width 5 height 215
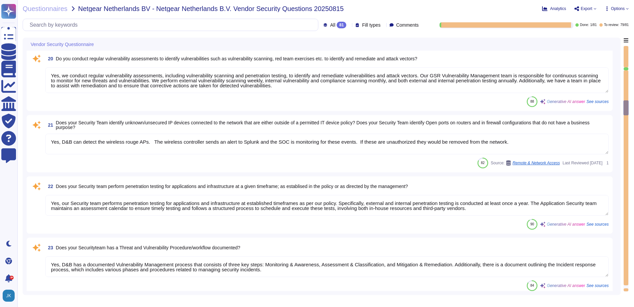
click at [626, 159] on div at bounding box center [626, 177] width 5 height 215
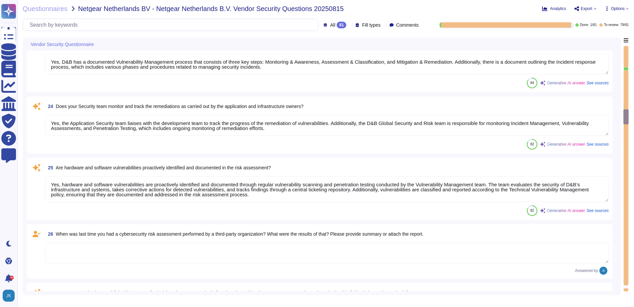
click at [626, 159] on div at bounding box center [626, 177] width 5 height 215
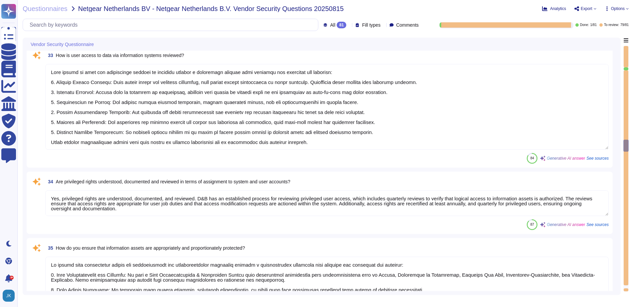
click at [626, 161] on div at bounding box center [626, 177] width 5 height 215
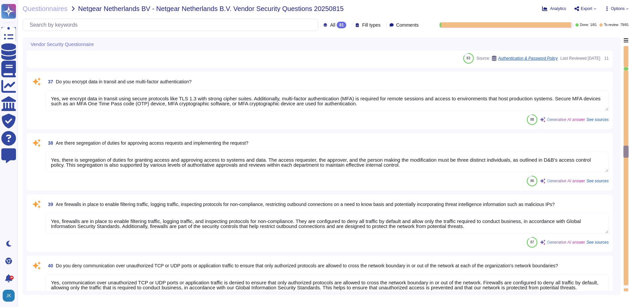
click at [626, 162] on div at bounding box center [626, 177] width 5 height 215
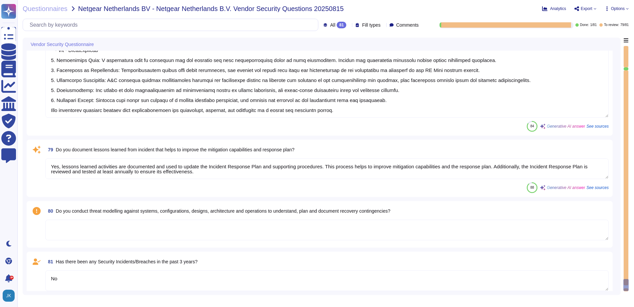
scroll to position [5223, 0]
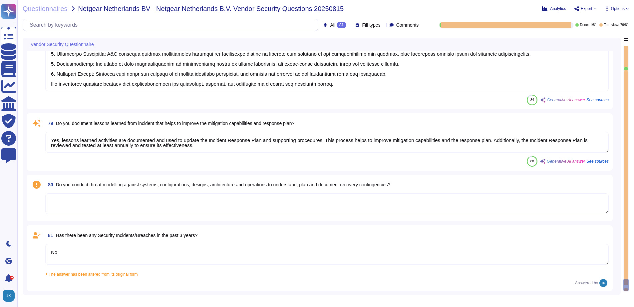
drag, startPoint x: 67, startPoint y: 253, endPoint x: 47, endPoint y: 250, distance: 20.2
click at [47, 250] on textarea "No" at bounding box center [327, 254] width 564 height 21
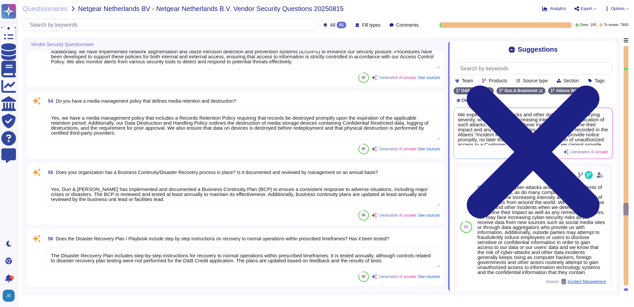
scroll to position [3518, 0]
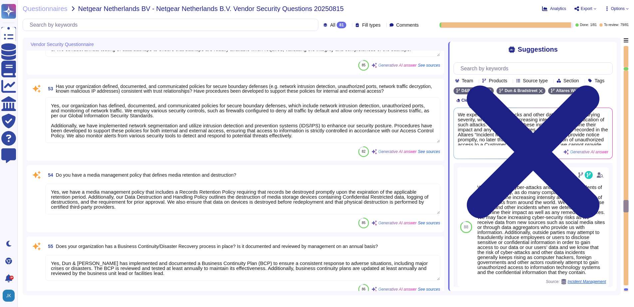
click at [391, 151] on span "Generative AI answer" at bounding box center [397, 152] width 38 height 4
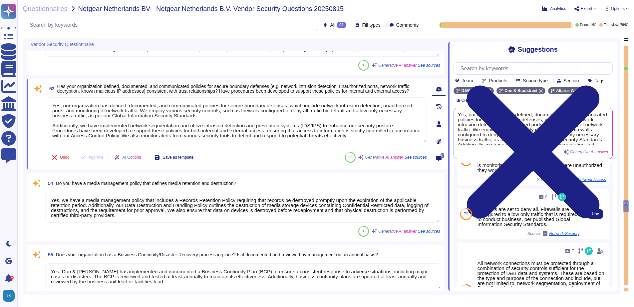
scroll to position [197, 0]
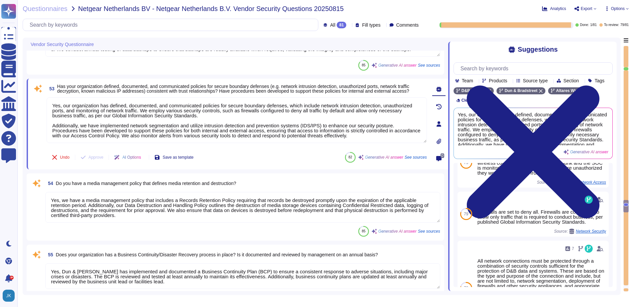
click at [144, 158] on icon at bounding box center [144, 158] width 0 height 0
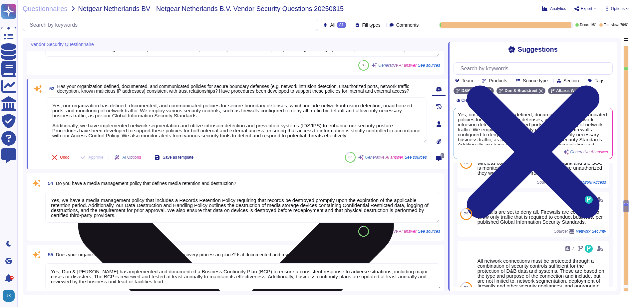
click at [381, 125] on textarea "Yes, our organization has defined, documented, and communicated policies for se…" at bounding box center [237, 120] width 380 height 46
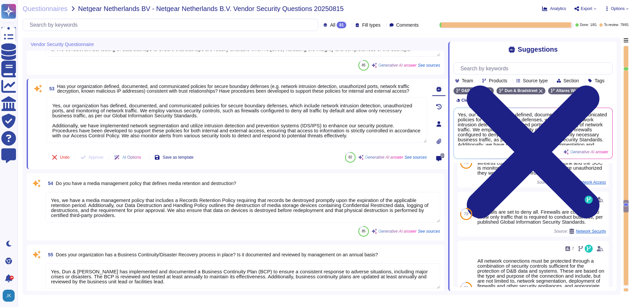
click at [439, 124] on icon at bounding box center [438, 123] width 5 height 5
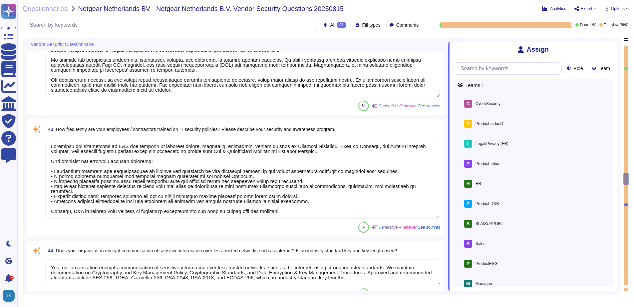
scroll to position [2598, 0]
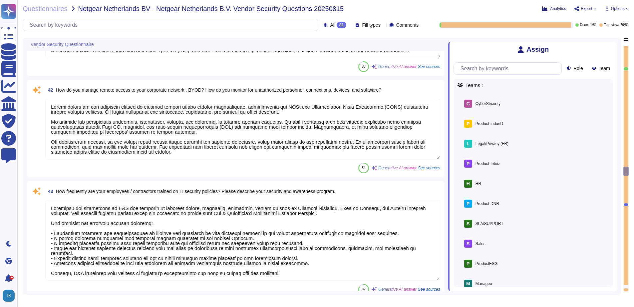
drag, startPoint x: 626, startPoint y: 170, endPoint x: 627, endPoint y: 59, distance: 111.6
click at [627, 59] on div at bounding box center [626, 169] width 5 height 246
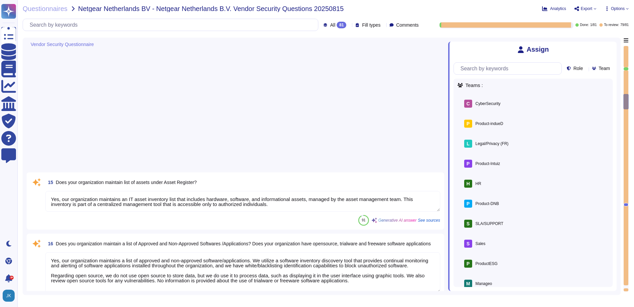
click at [626, 55] on div at bounding box center [626, 56] width 5 height 21
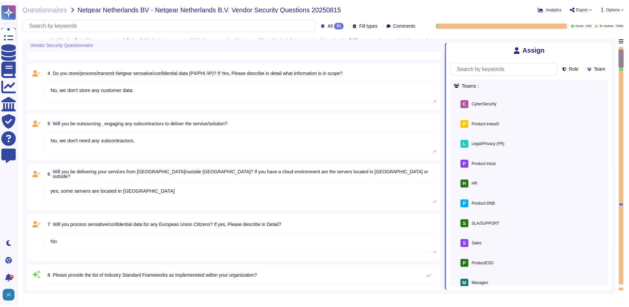
scroll to position [0, 0]
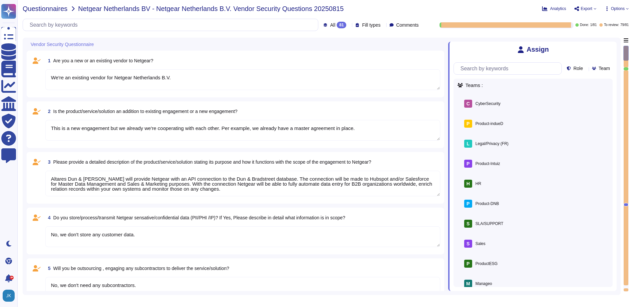
click at [46, 8] on span "Questionnaires" at bounding box center [45, 8] width 45 height 7
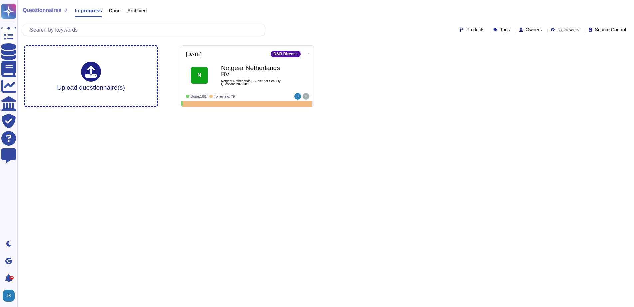
click at [112, 10] on span "Done" at bounding box center [115, 10] width 12 height 5
